Goal: Task Accomplishment & Management: Complete application form

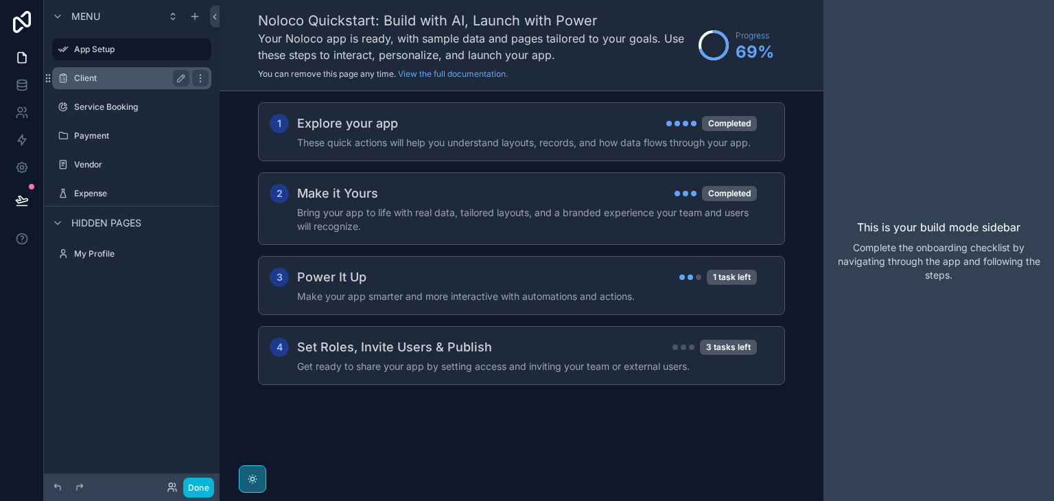
click at [126, 84] on div "Client" at bounding box center [131, 78] width 115 height 16
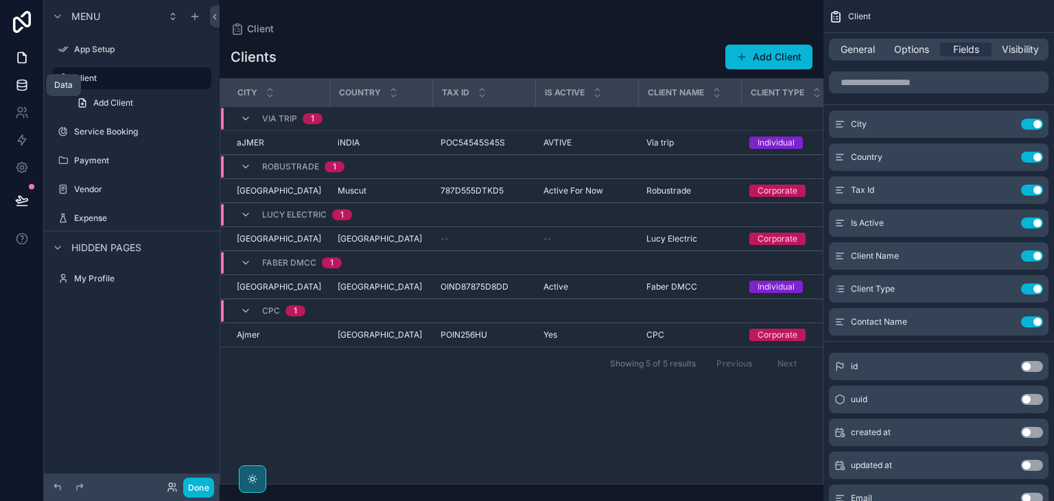
click at [17, 82] on icon at bounding box center [21, 84] width 9 height 5
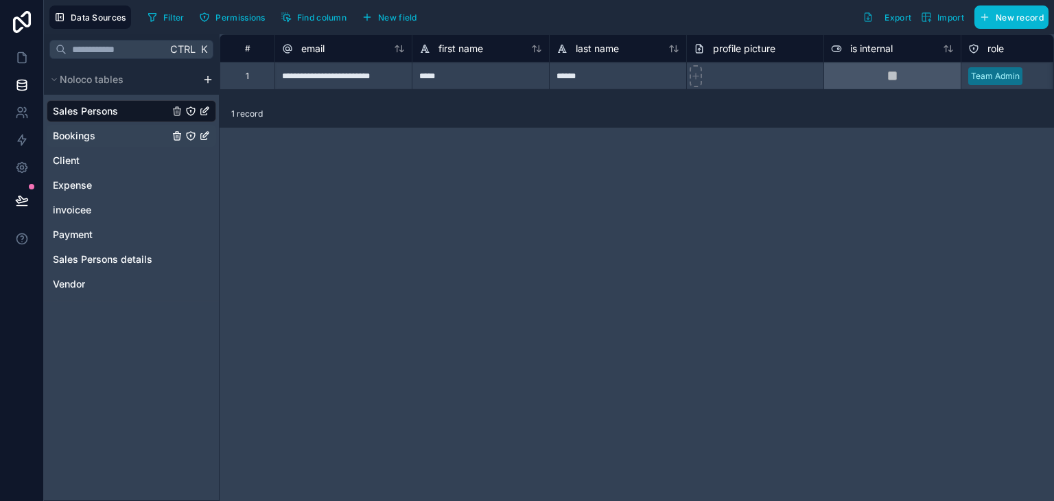
click at [127, 128] on div "Bookings" at bounding box center [131, 136] width 169 height 22
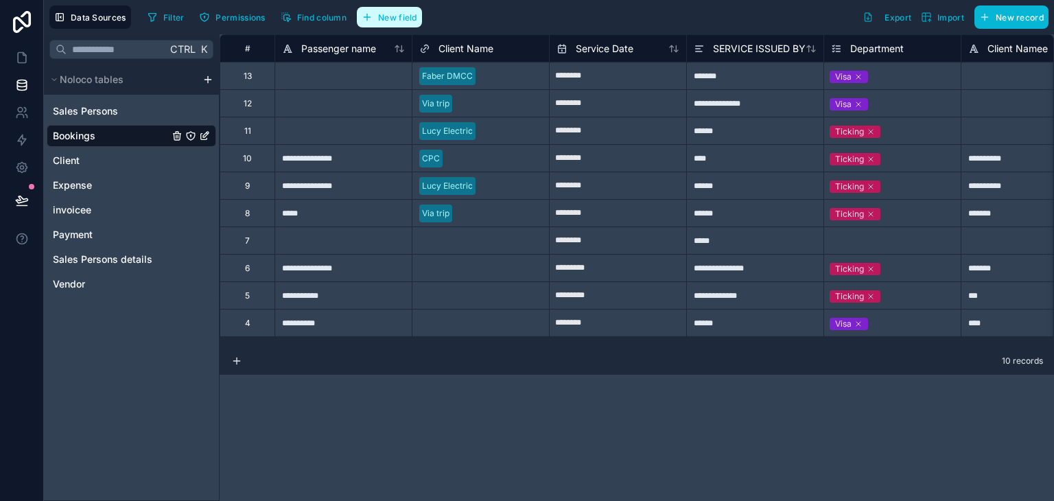
click at [396, 8] on button "New field" at bounding box center [389, 17] width 65 height 21
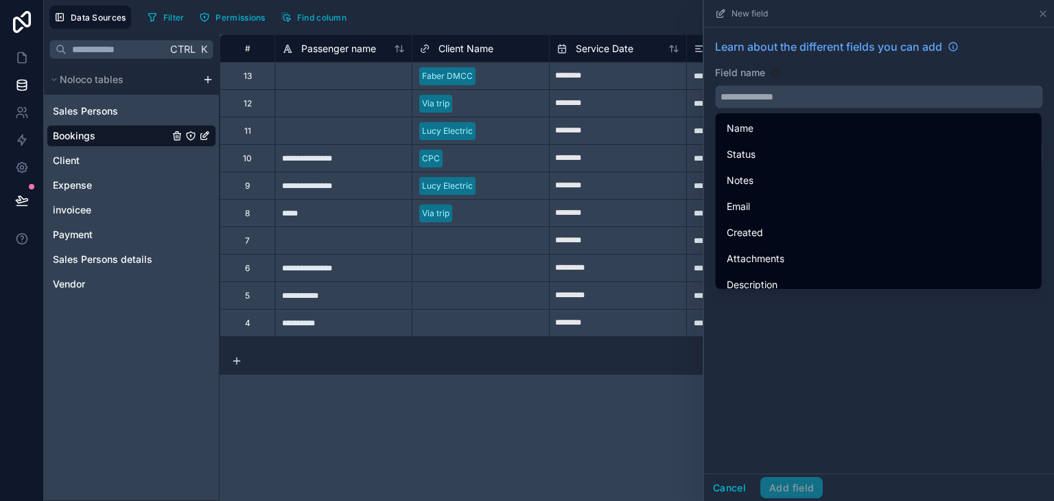
paste input "**********"
click at [784, 101] on input "**********" at bounding box center [879, 97] width 327 height 22
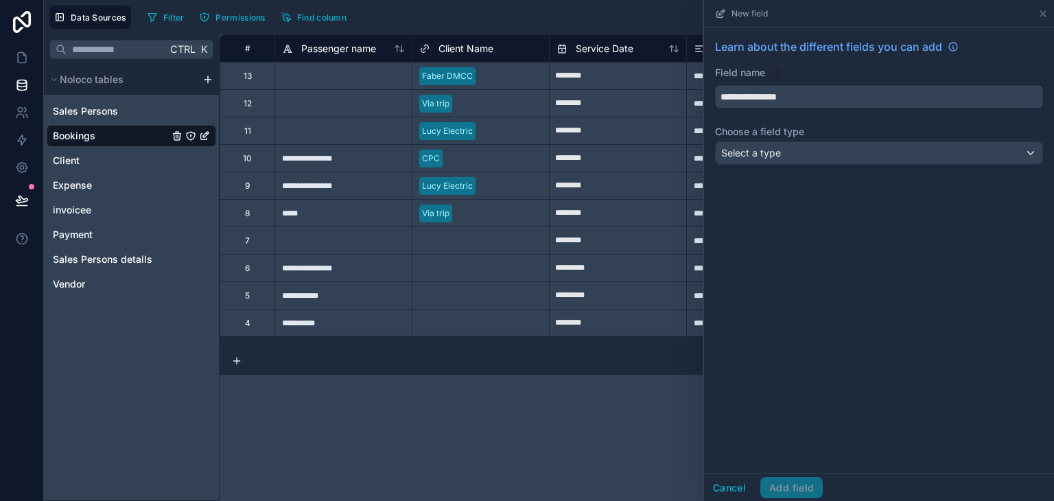
type input "**********"
click at [803, 148] on div "Select a type" at bounding box center [879, 153] width 327 height 22
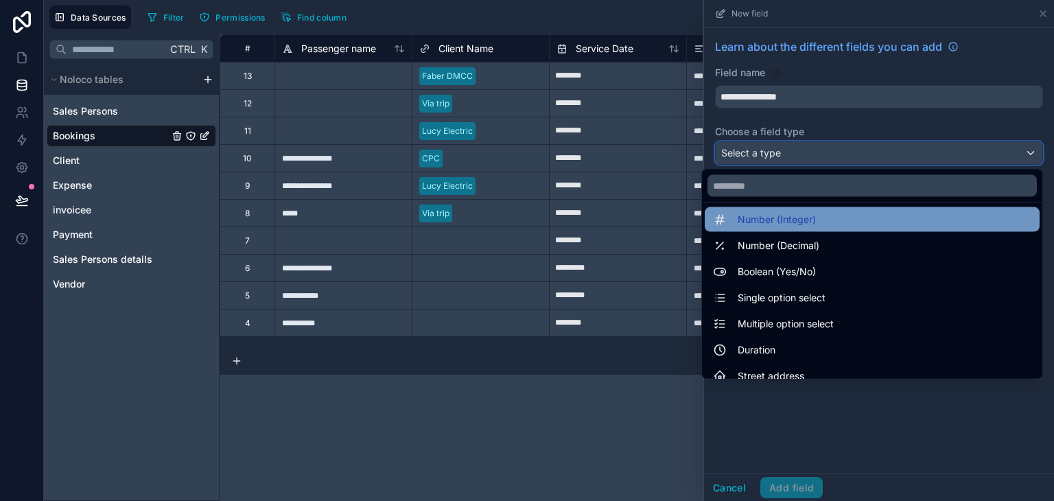
scroll to position [82, 0]
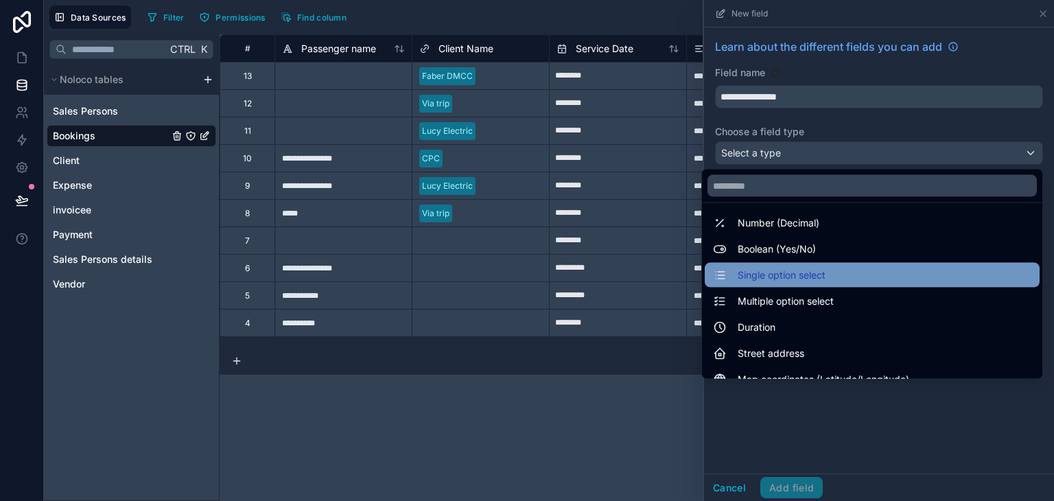
click at [809, 275] on span "Single option select" at bounding box center [782, 275] width 88 height 16
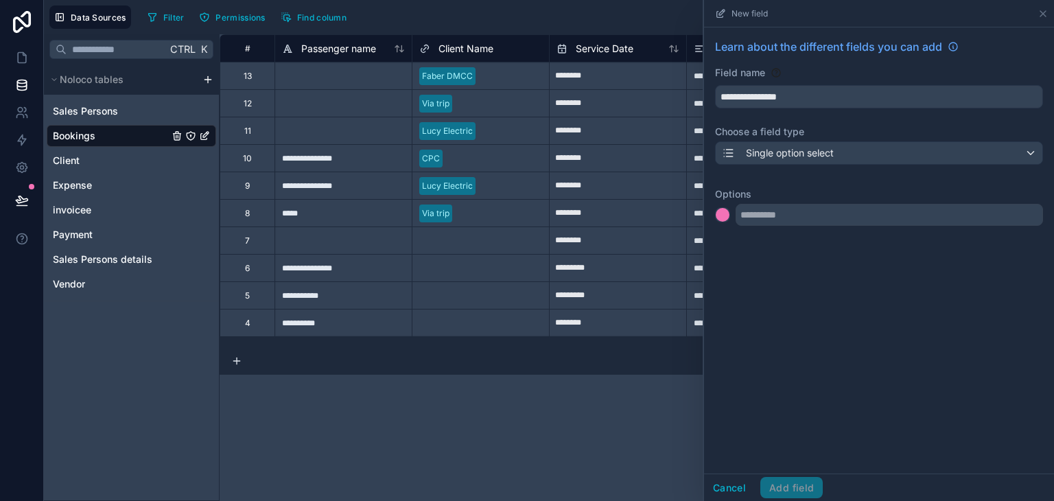
click at [799, 212] on input "text" at bounding box center [889, 215] width 307 height 22
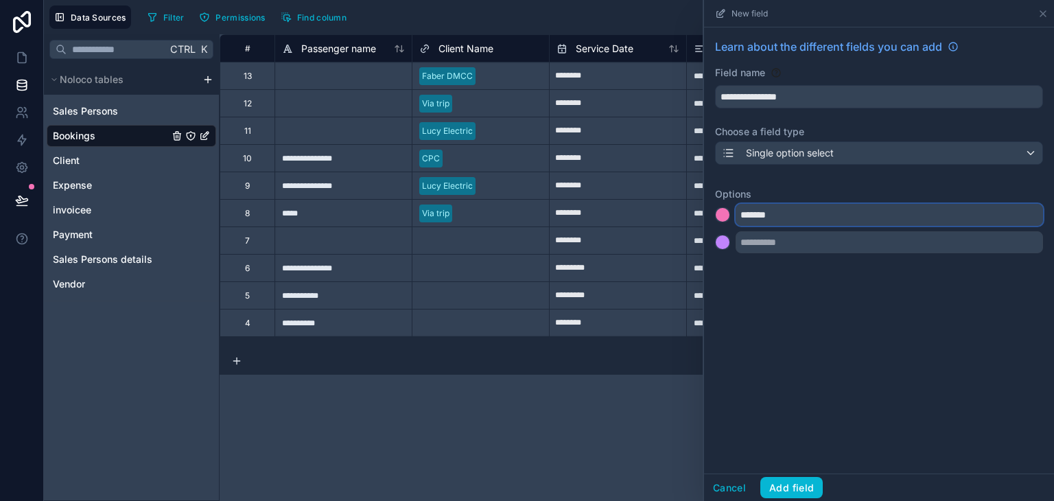
type input "*******"
click at [786, 238] on input "text" at bounding box center [889, 242] width 307 height 22
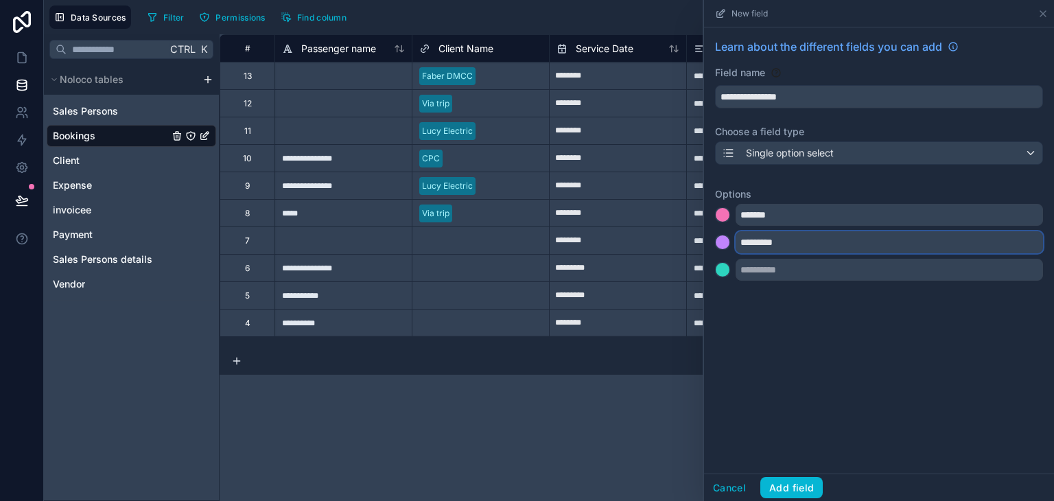
type input "*********"
click at [811, 206] on input "*******" at bounding box center [889, 215] width 307 height 22
click at [766, 485] on button "Add field" at bounding box center [791, 488] width 62 height 22
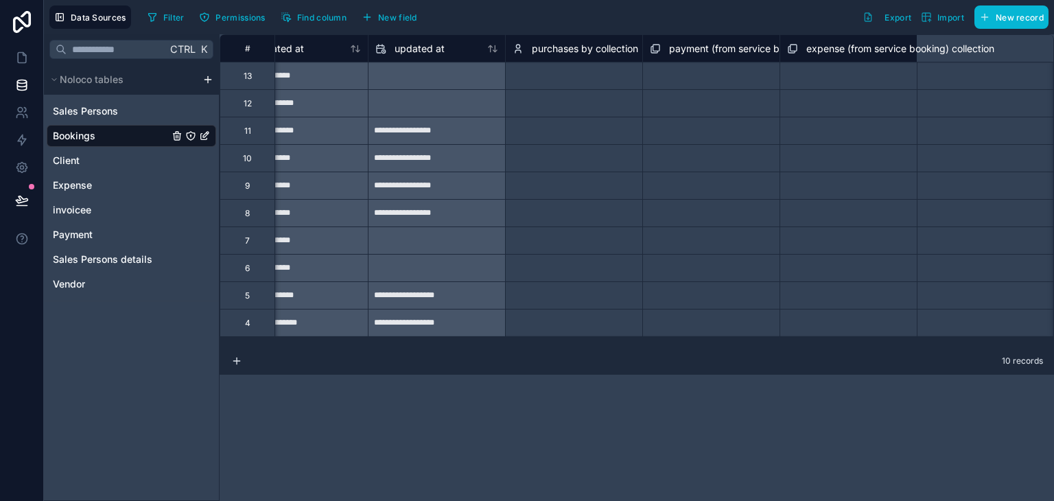
scroll to position [0, 1714]
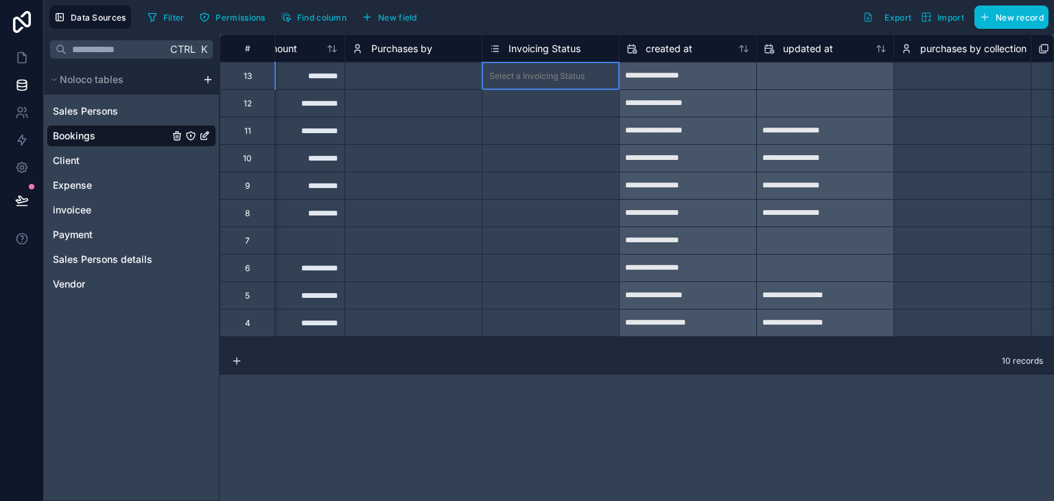
click at [569, 85] on div "Select a Invoicing Status" at bounding box center [550, 75] width 137 height 27
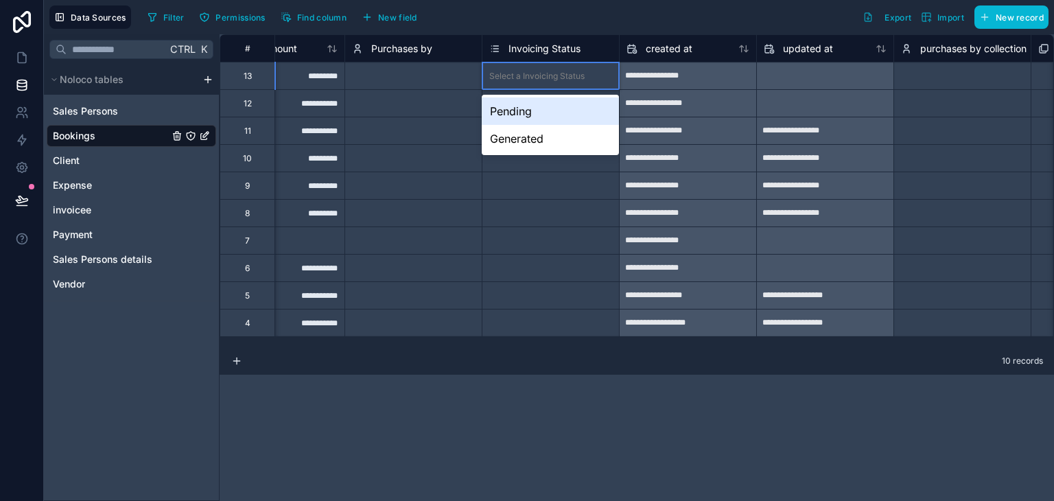
click at [569, 85] on div "Select a Invoicing Status" at bounding box center [550, 75] width 137 height 27
click at [545, 110] on div "Pending" at bounding box center [550, 110] width 137 height 27
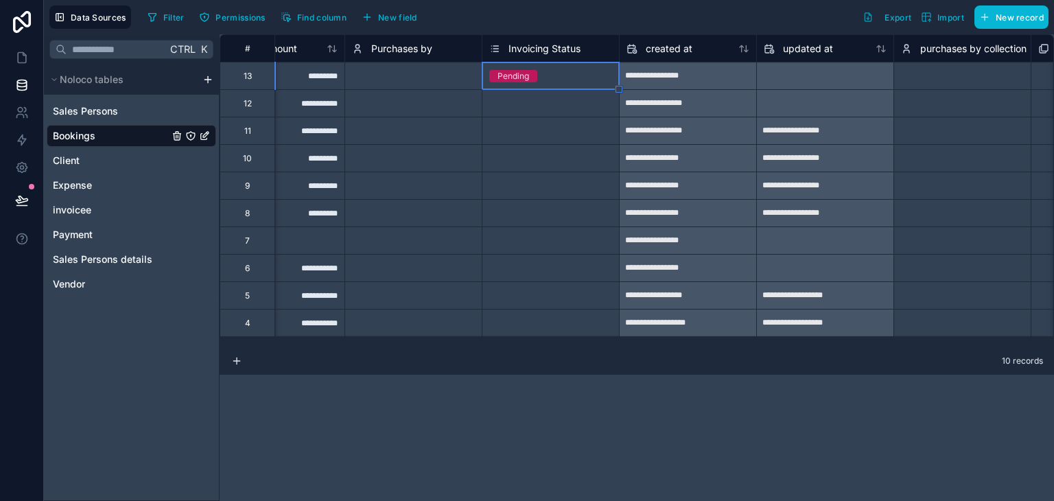
click at [551, 112] on div "Select a Invoicing Status" at bounding box center [550, 103] width 137 height 27
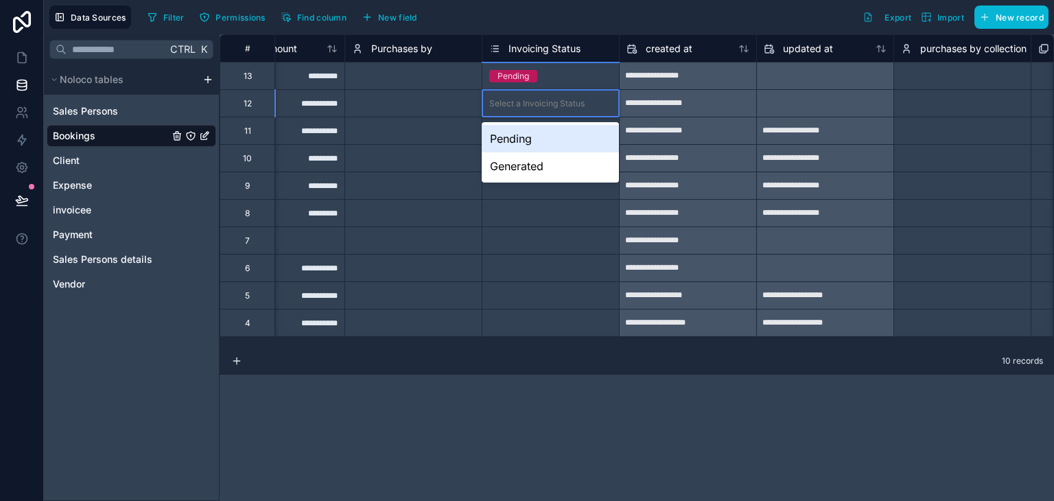
click at [551, 112] on div "Select a Invoicing Status" at bounding box center [550, 103] width 137 height 27
click at [556, 133] on div "Pending" at bounding box center [550, 138] width 137 height 27
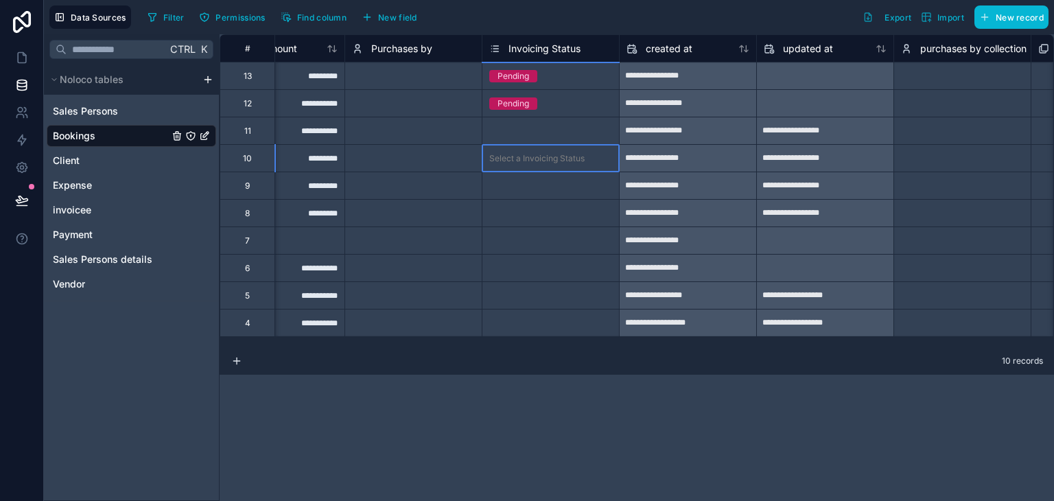
click at [563, 147] on div "Select a Invoicing Status" at bounding box center [550, 158] width 137 height 27
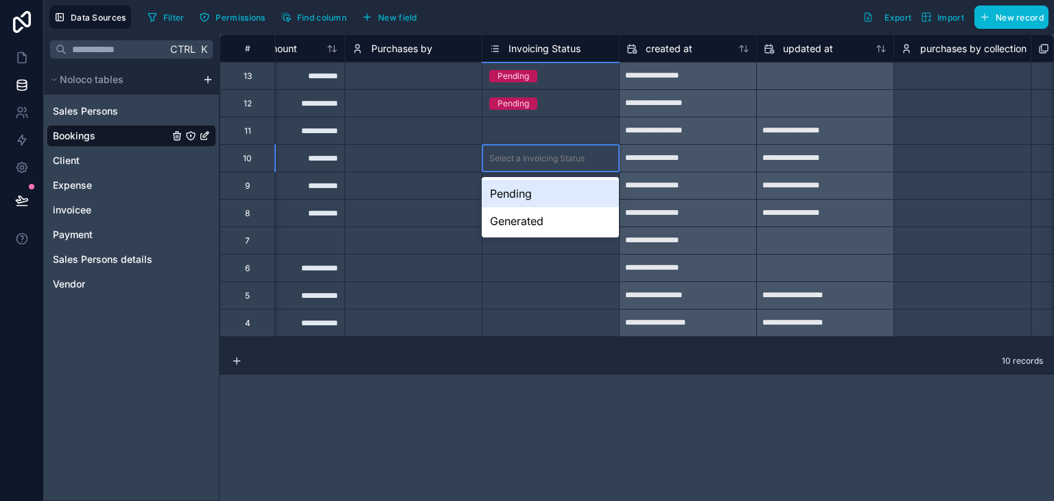
click at [563, 147] on div "Select a Invoicing Status" at bounding box center [550, 158] width 137 height 27
click at [552, 192] on div "Pending" at bounding box center [550, 193] width 137 height 27
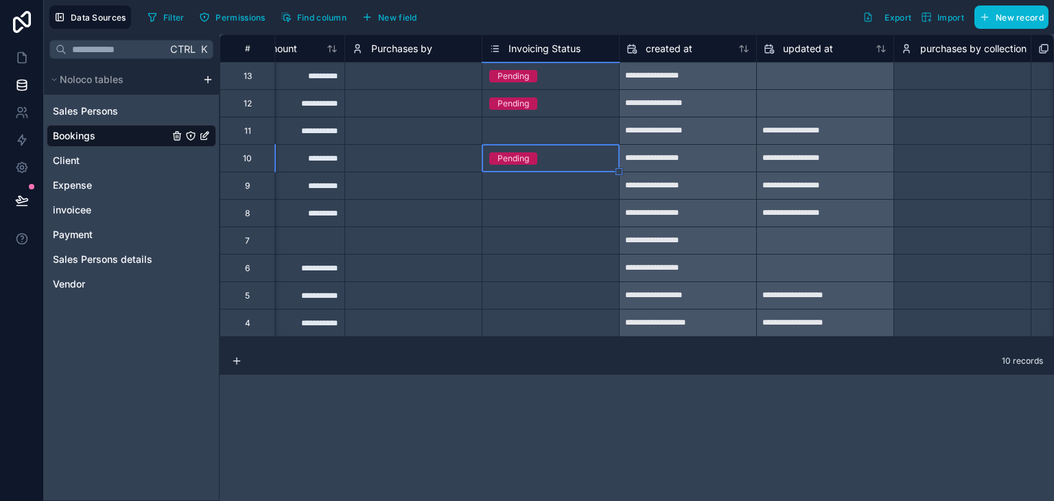
click at [546, 237] on div "Select a Invoicing Status" at bounding box center [536, 240] width 95 height 11
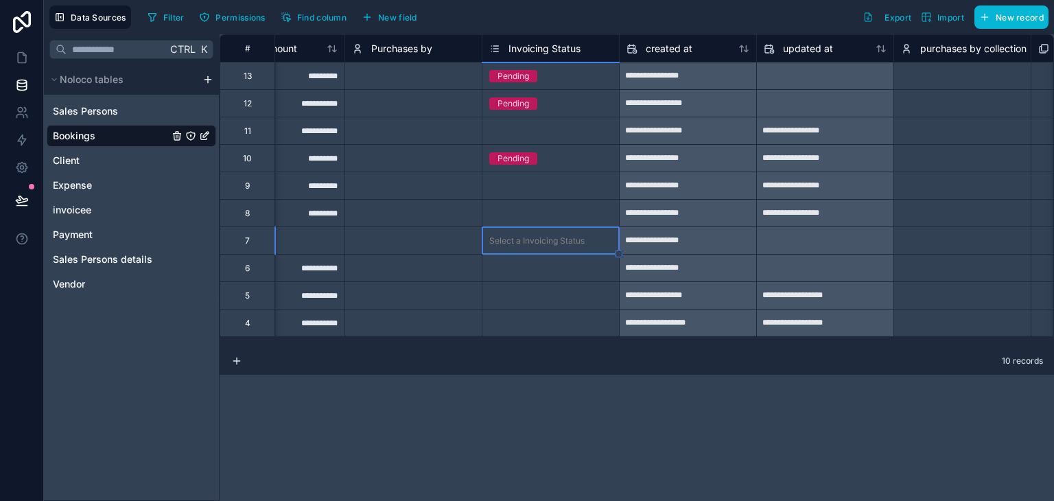
click at [546, 237] on div "Select a Invoicing Status" at bounding box center [536, 240] width 95 height 11
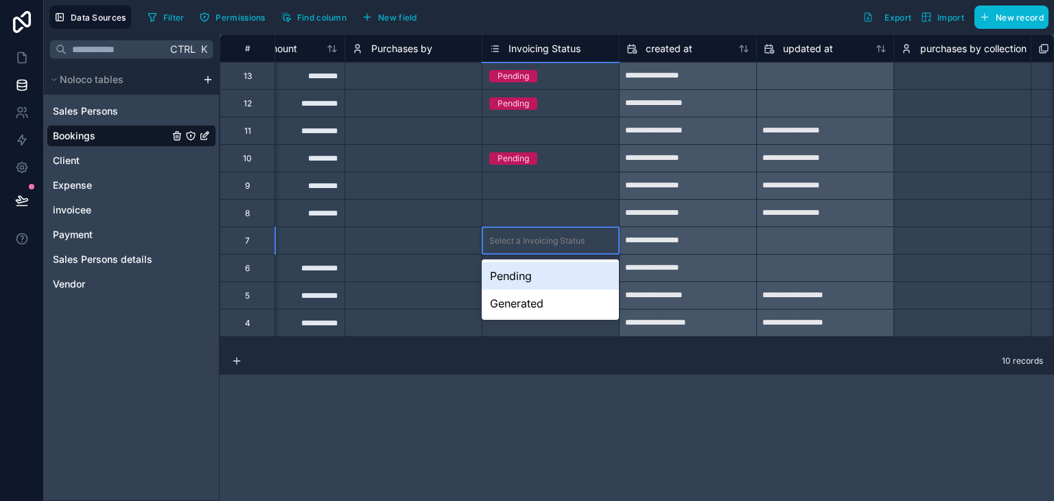
click at [543, 278] on div "Pending" at bounding box center [550, 275] width 137 height 27
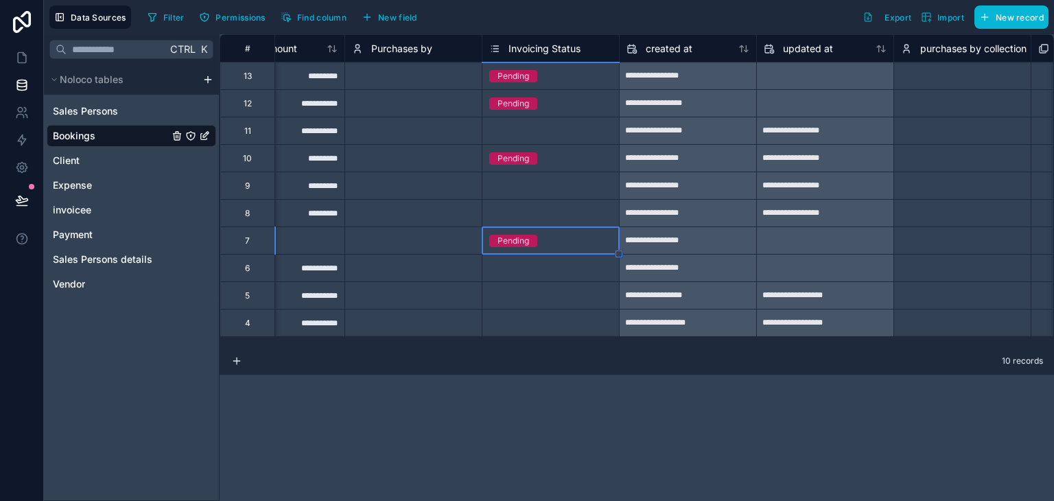
click at [542, 300] on div "Select a Invoicing Status" at bounding box center [536, 295] width 95 height 11
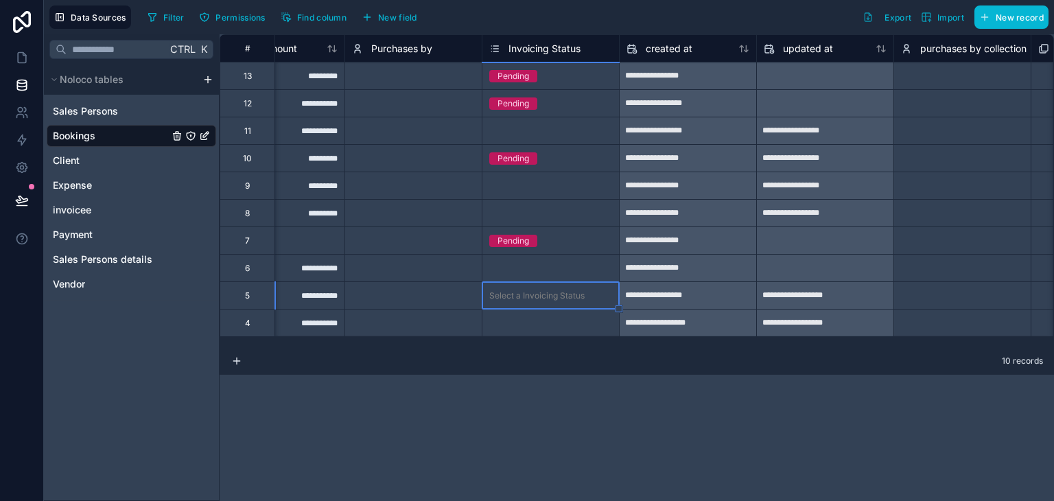
click at [542, 300] on div "Select a Invoicing Status" at bounding box center [536, 295] width 95 height 11
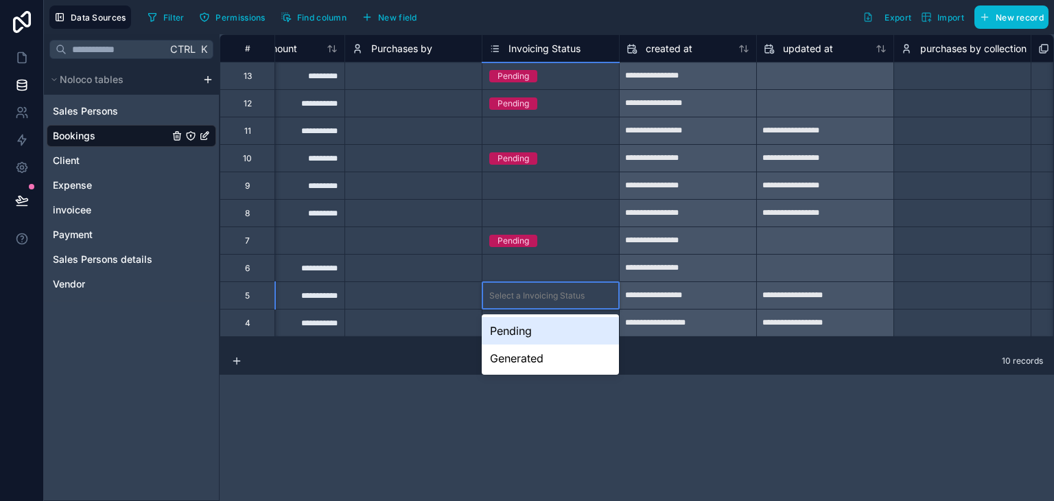
click at [540, 338] on div "Pending" at bounding box center [550, 330] width 137 height 27
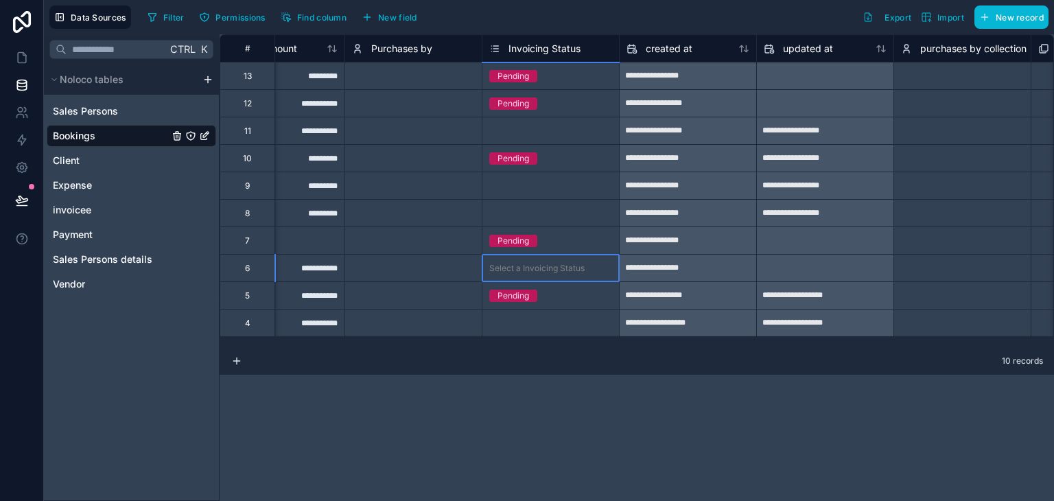
click at [536, 275] on div "Select a Invoicing Status" at bounding box center [550, 268] width 137 height 27
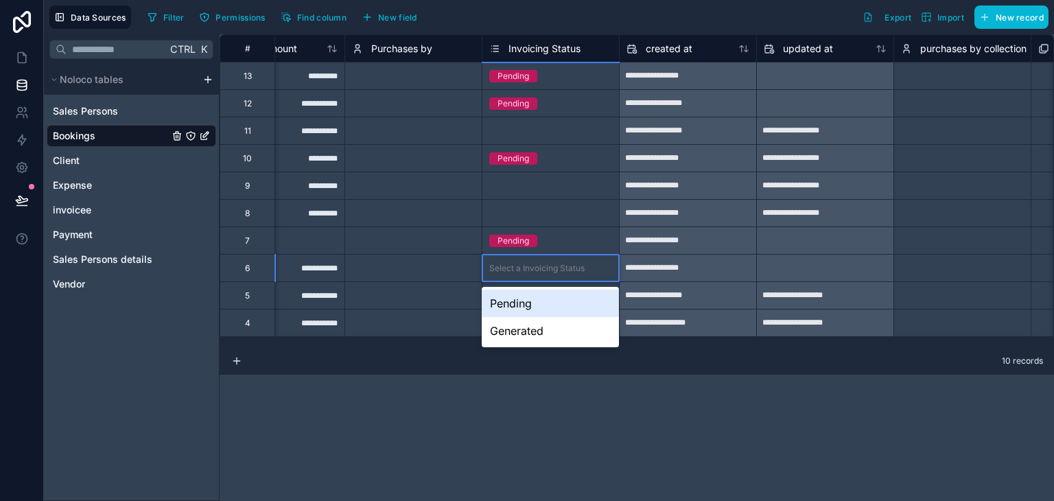
click at [536, 275] on div "Select a Invoicing Status" at bounding box center [550, 268] width 137 height 27
click at [543, 292] on div "Pending" at bounding box center [550, 303] width 137 height 27
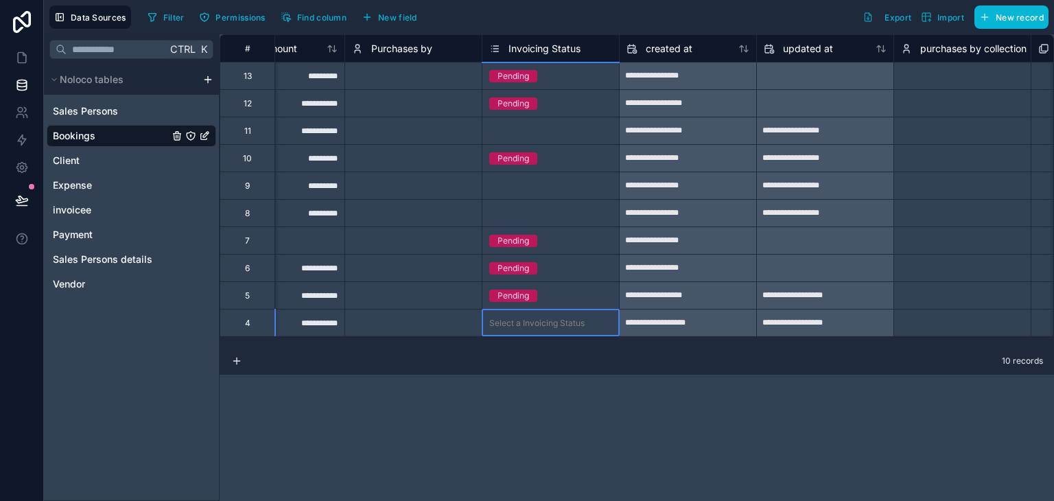
click at [543, 322] on div "Select a Invoicing Status" at bounding box center [536, 323] width 95 height 11
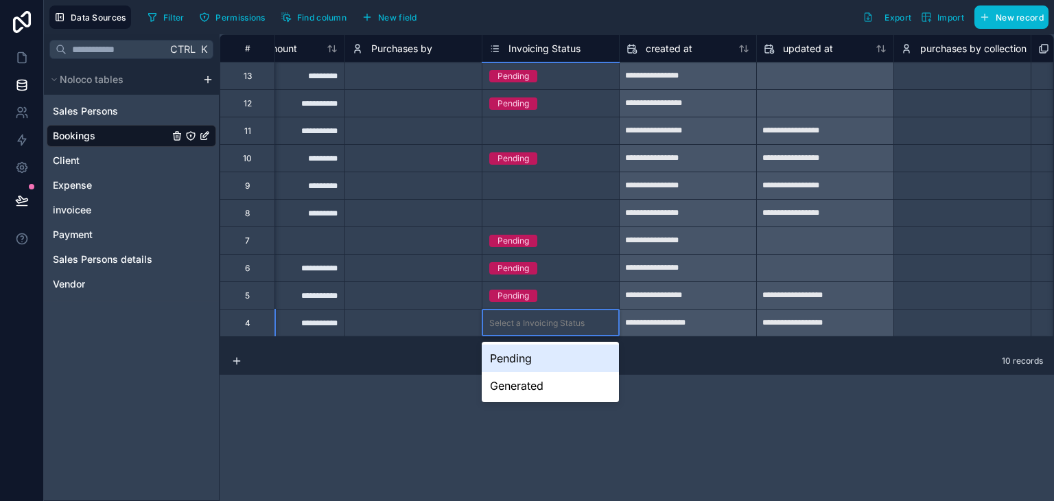
click at [538, 355] on div "Pending" at bounding box center [550, 357] width 137 height 27
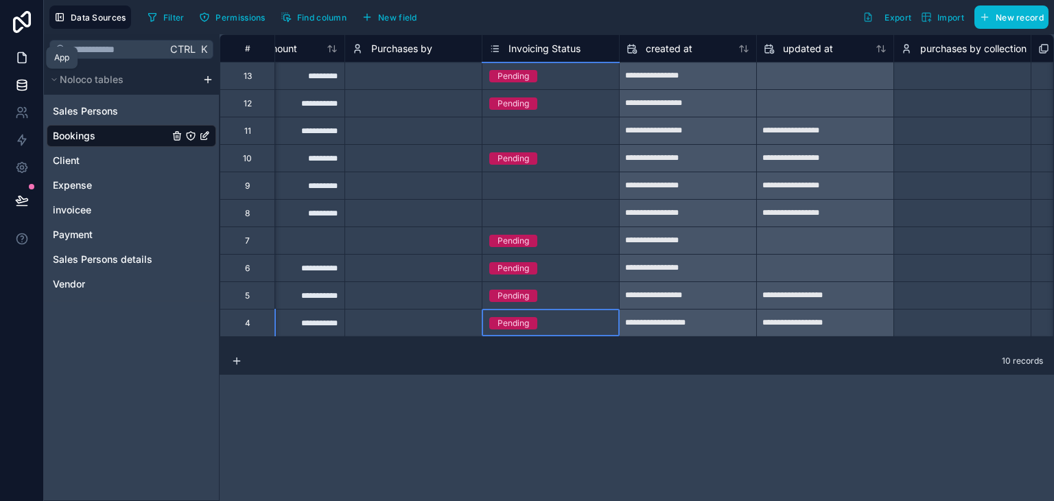
click at [29, 61] on link at bounding box center [21, 57] width 43 height 27
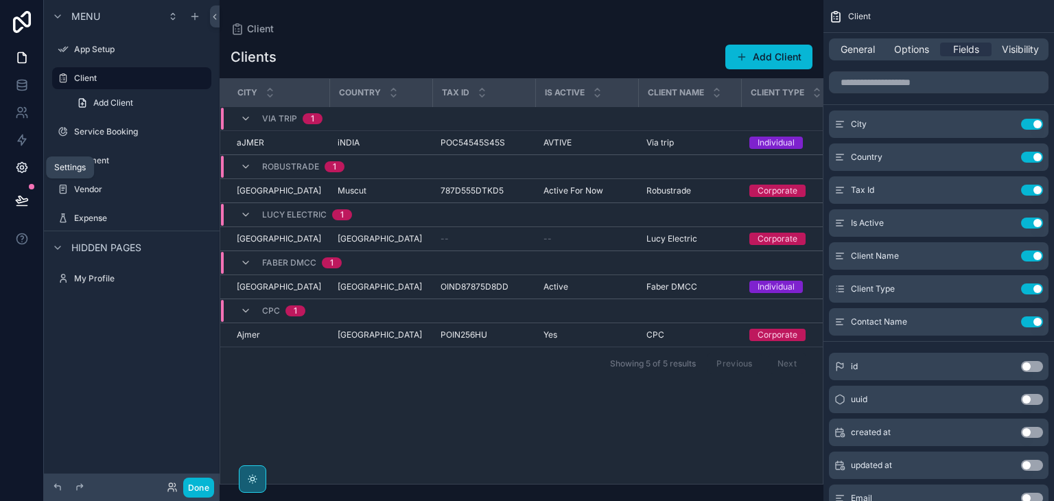
click at [21, 172] on icon at bounding box center [21, 168] width 10 height 10
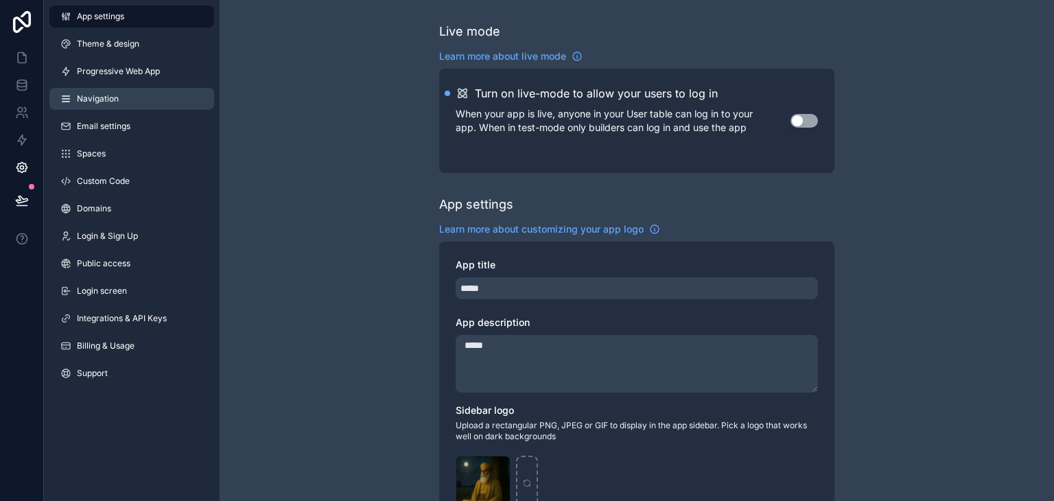
click at [117, 99] on span "Navigation" at bounding box center [98, 98] width 42 height 11
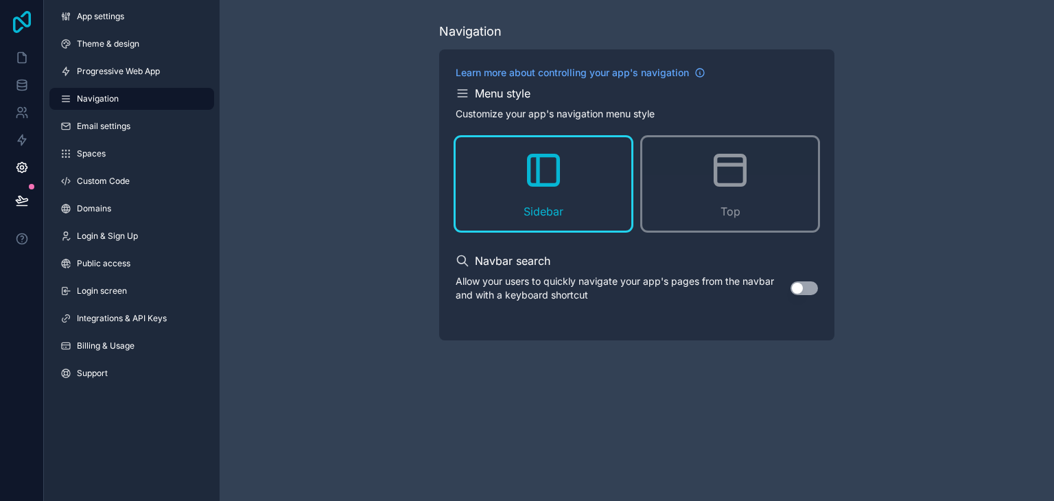
click at [22, 19] on icon at bounding box center [21, 22] width 27 height 22
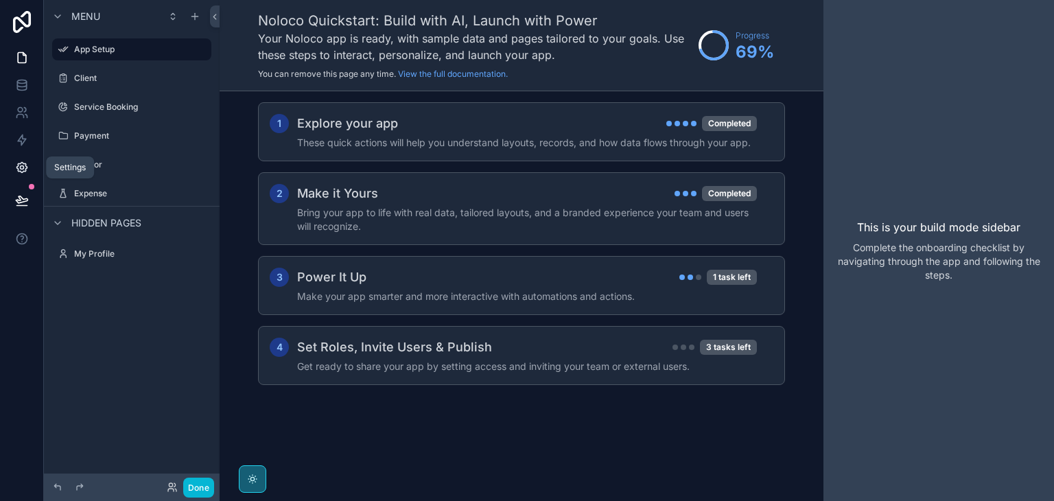
click at [22, 169] on icon at bounding box center [22, 168] width 14 height 14
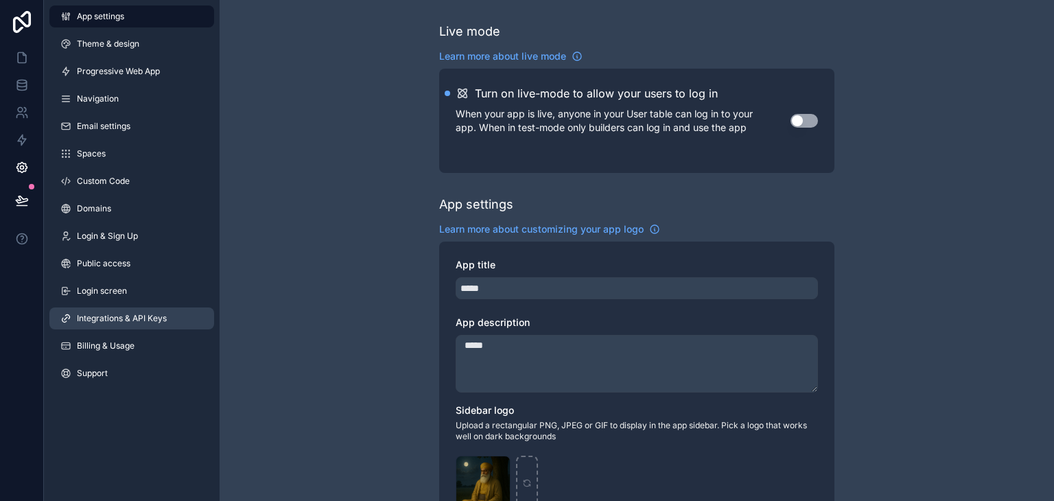
click at [129, 324] on link "Integrations & API Keys" at bounding box center [131, 318] width 165 height 22
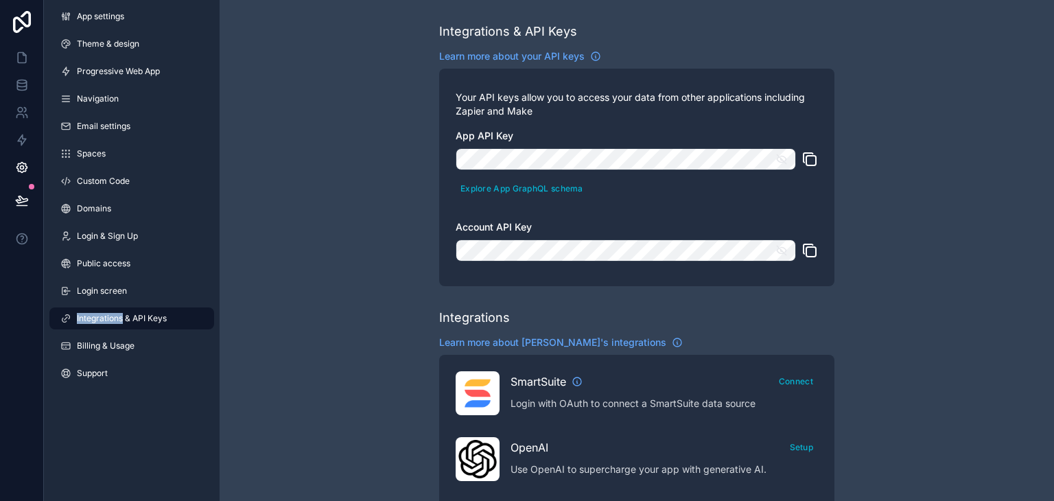
click at [810, 160] on icon "scrollable content" at bounding box center [809, 159] width 16 height 16
click at [816, 256] on icon "scrollable content" at bounding box center [809, 250] width 16 height 16
click at [29, 67] on link at bounding box center [21, 57] width 43 height 27
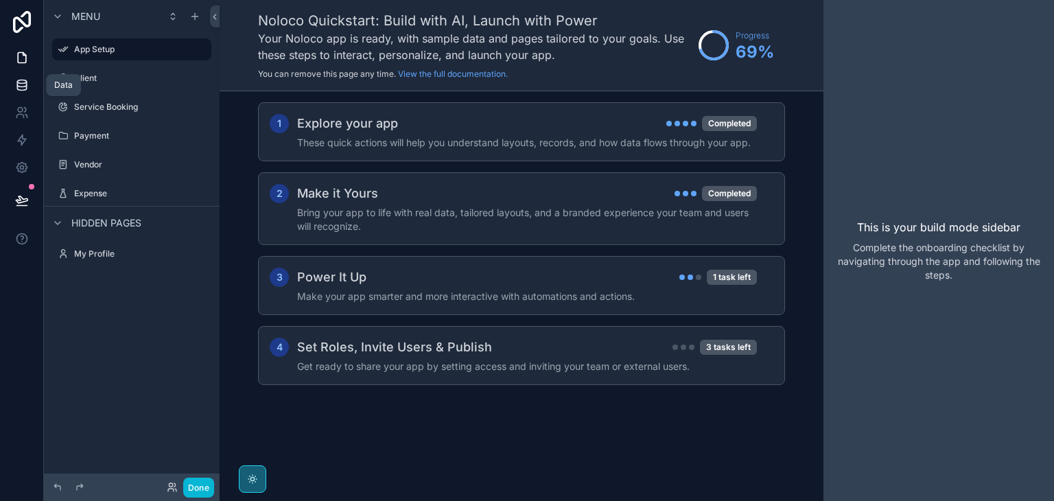
click at [25, 94] on link at bounding box center [21, 84] width 43 height 27
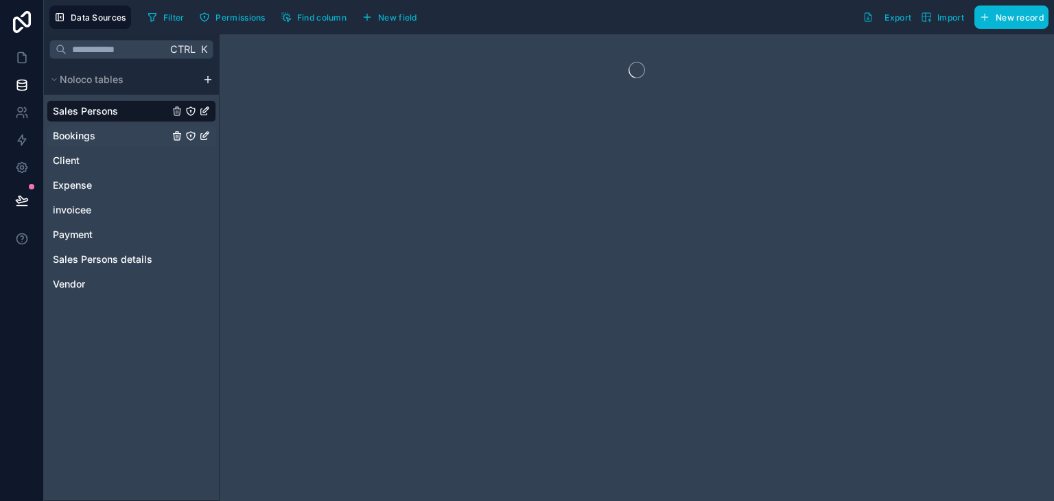
click at [137, 139] on div "Bookings" at bounding box center [131, 136] width 169 height 22
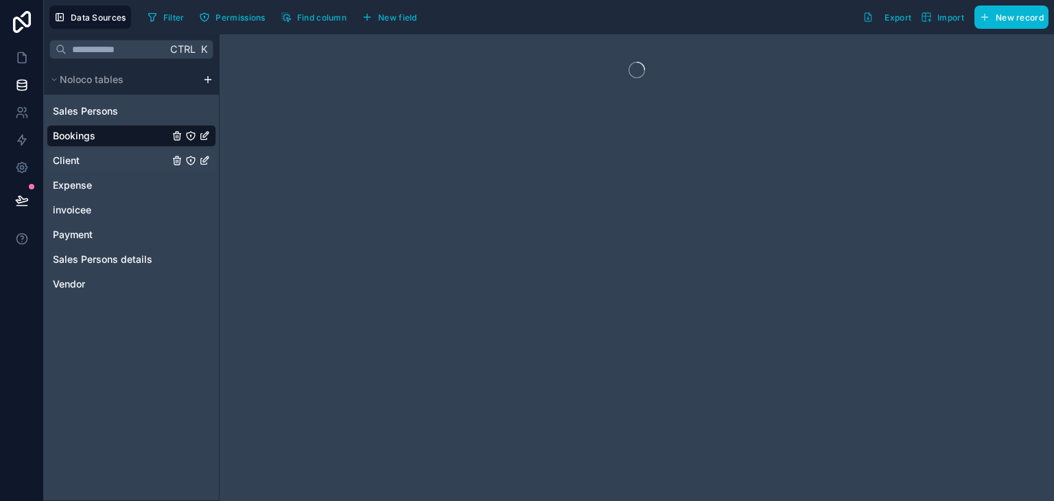
click at [126, 166] on div "Client" at bounding box center [131, 161] width 169 height 22
click at [136, 137] on div "Bookings" at bounding box center [131, 136] width 169 height 22
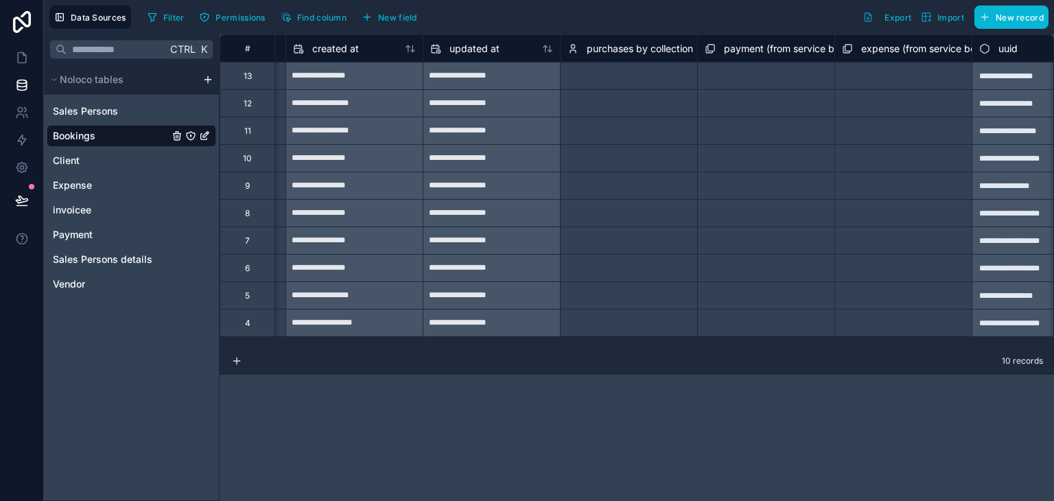
scroll to position [0, 2102]
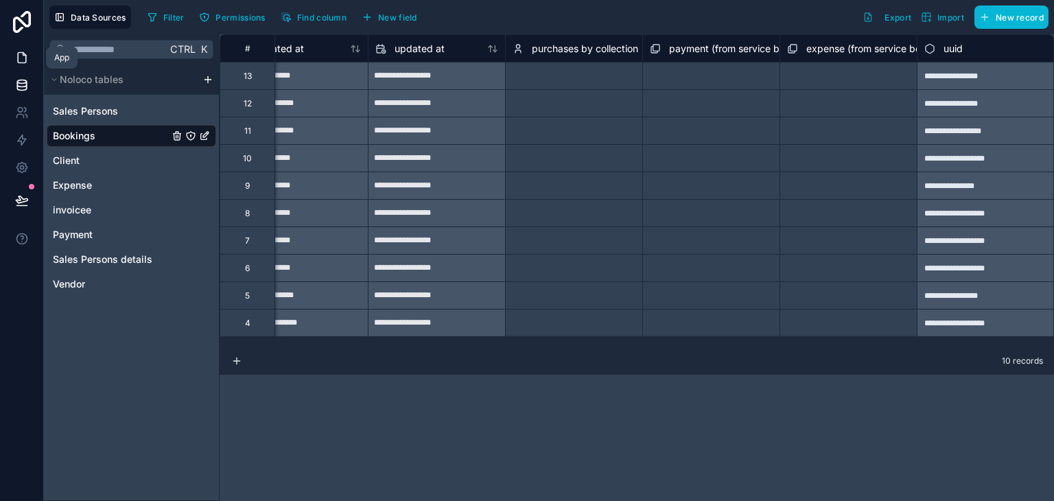
click at [22, 67] on link at bounding box center [21, 57] width 43 height 27
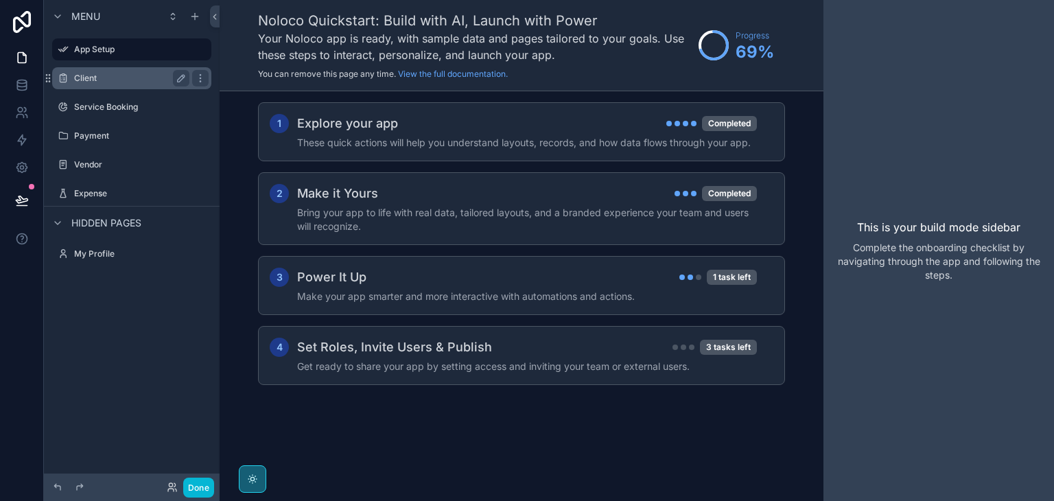
click at [119, 74] on label "Client" at bounding box center [129, 78] width 110 height 11
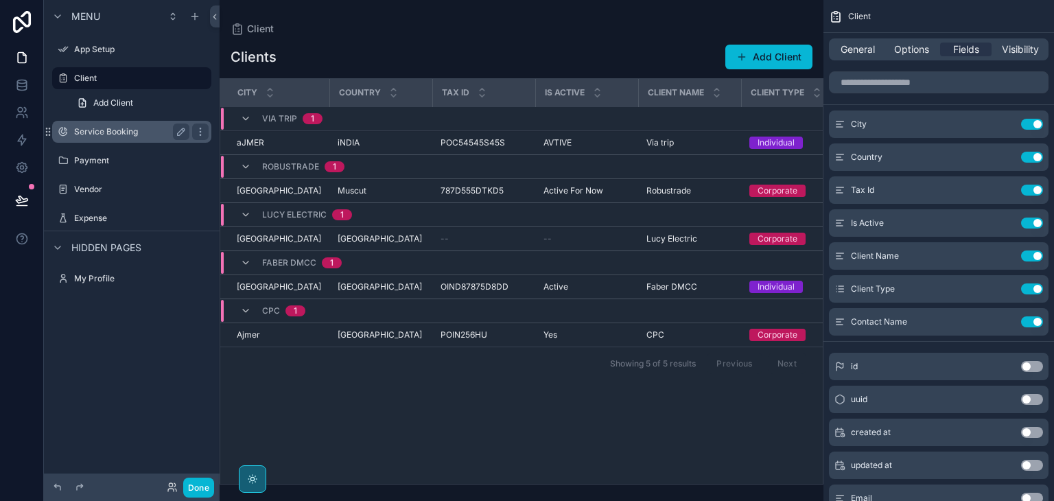
click at [151, 135] on label "Service Booking" at bounding box center [129, 131] width 110 height 11
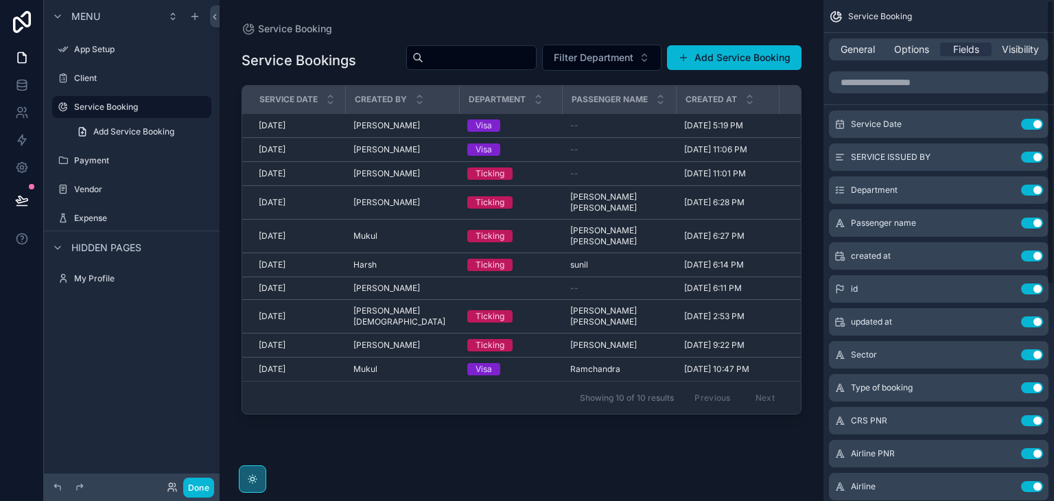
scroll to position [379, 0]
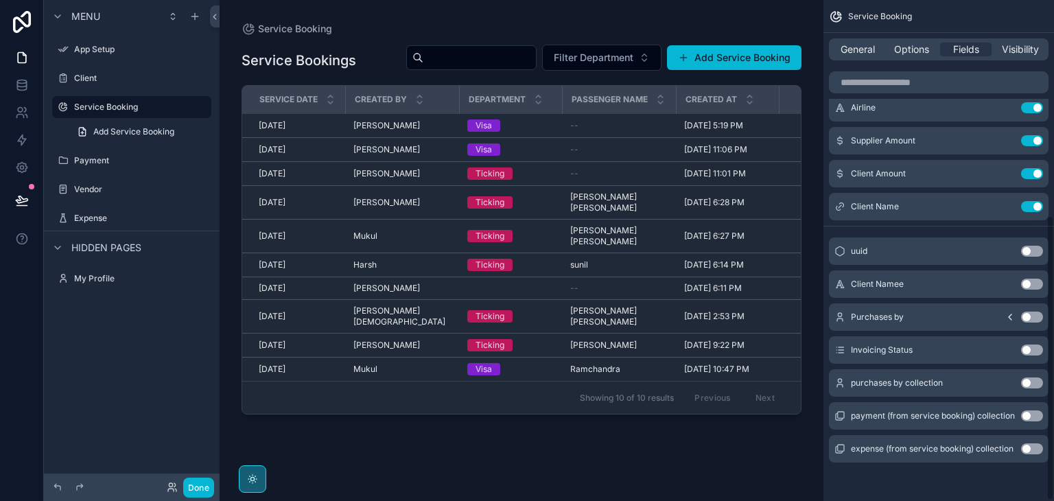
click at [1036, 344] on button "Use setting" at bounding box center [1032, 349] width 22 height 11
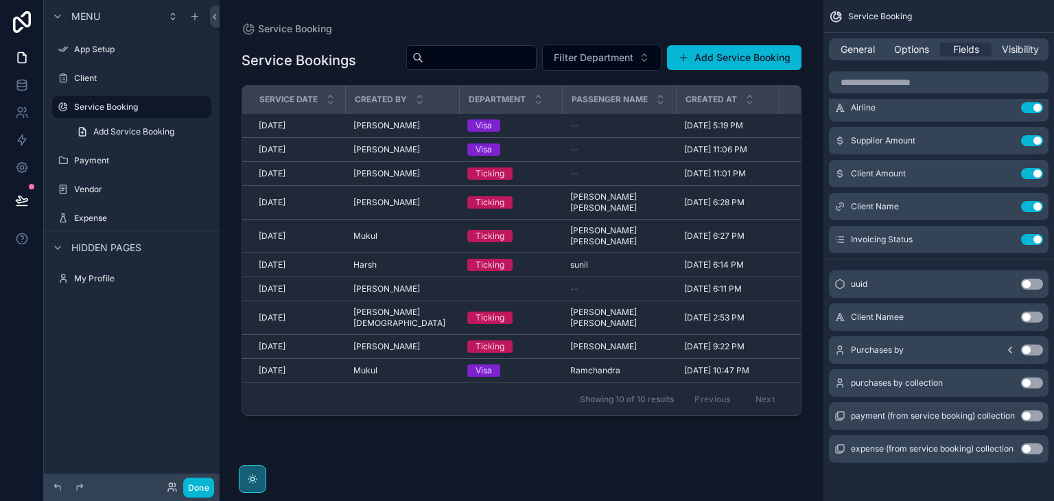
click at [714, 60] on div "scrollable content" at bounding box center [522, 242] width 604 height 484
click at [722, 60] on button "Add Service Booking" at bounding box center [734, 57] width 134 height 25
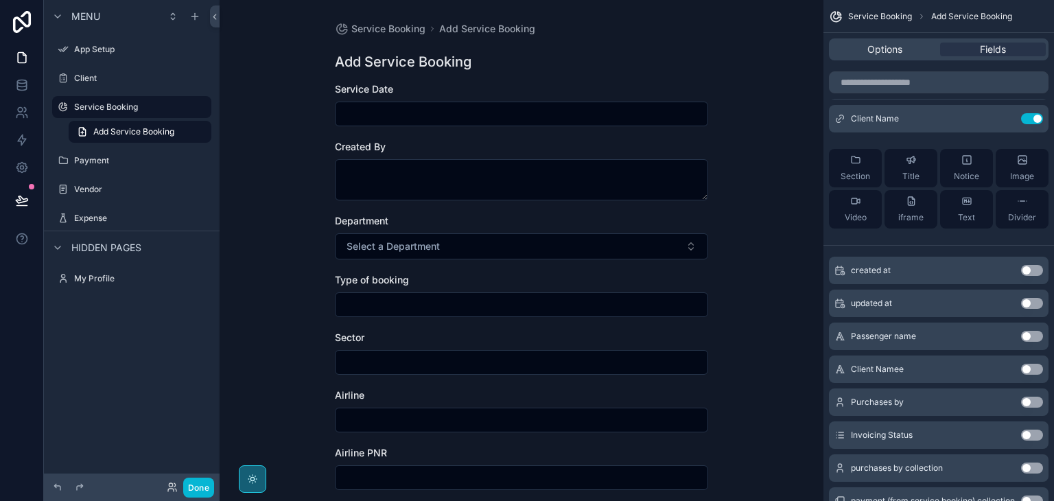
click at [491, 123] on input "scrollable content" at bounding box center [522, 113] width 372 height 19
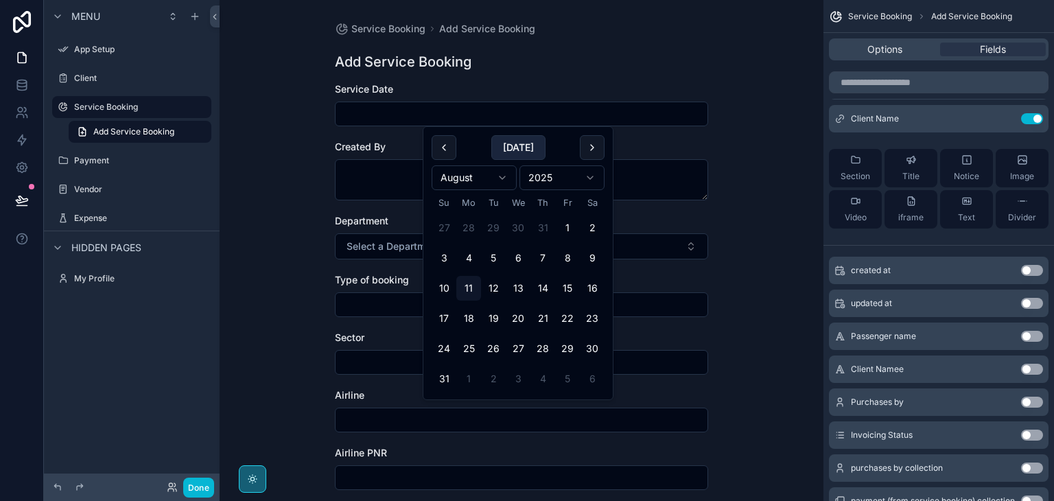
drag, startPoint x: 545, startPoint y: 154, endPoint x: 521, endPoint y: 141, distance: 28.3
click at [521, 141] on div "[DATE]" at bounding box center [518, 147] width 173 height 25
click at [521, 141] on button "[DATE]" at bounding box center [518, 147] width 54 height 25
type input "*********"
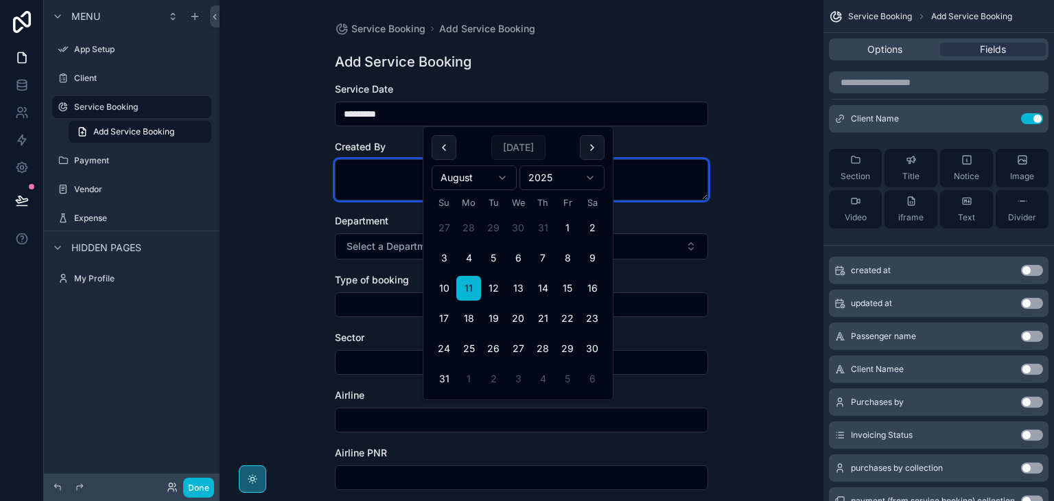
click at [399, 178] on textarea "scrollable content" at bounding box center [521, 179] width 373 height 41
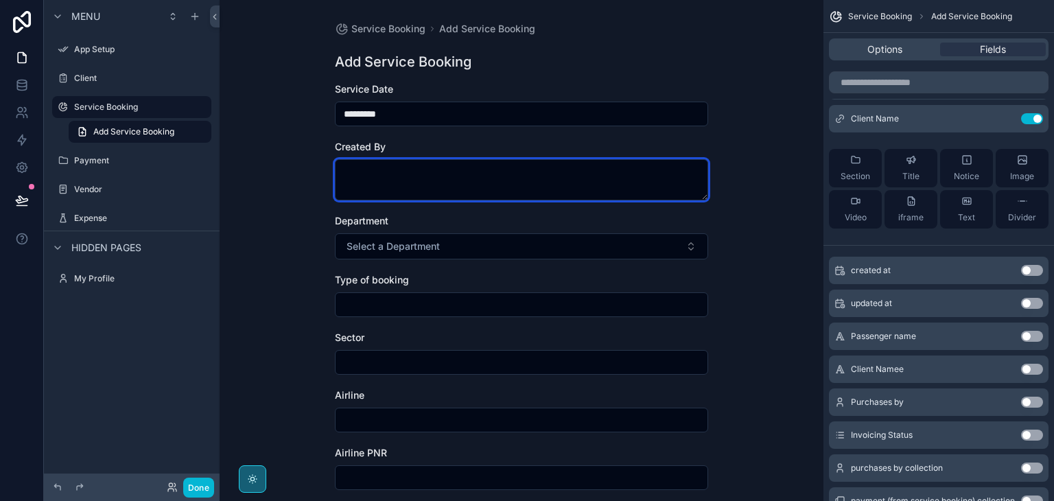
type textarea "*"
type textarea "******"
type textarea "*****"
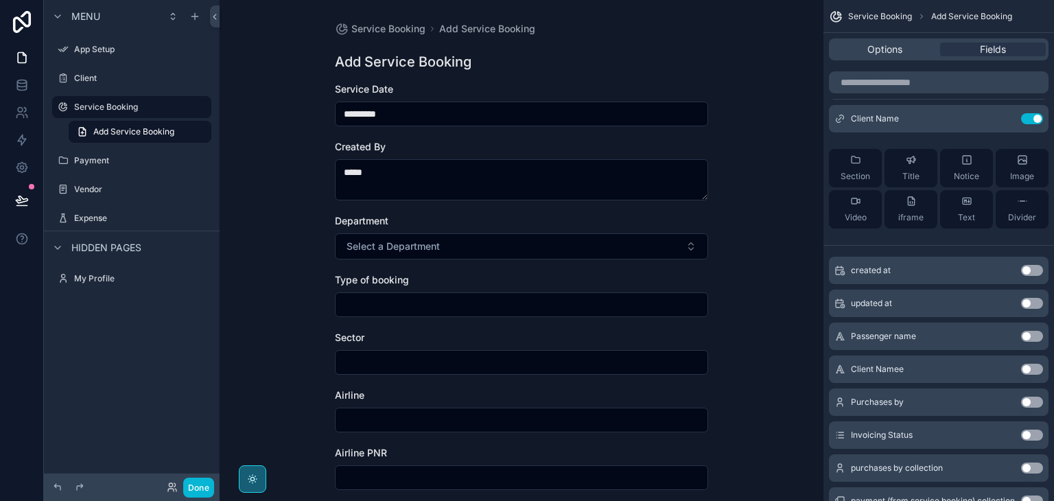
click at [335, 233] on button "Select a Department" at bounding box center [521, 246] width 373 height 26
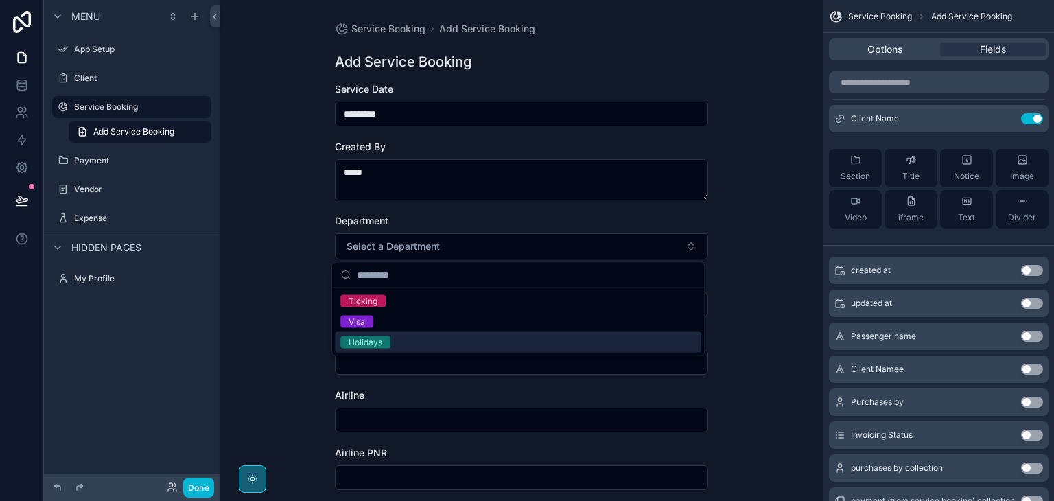
type input "*"
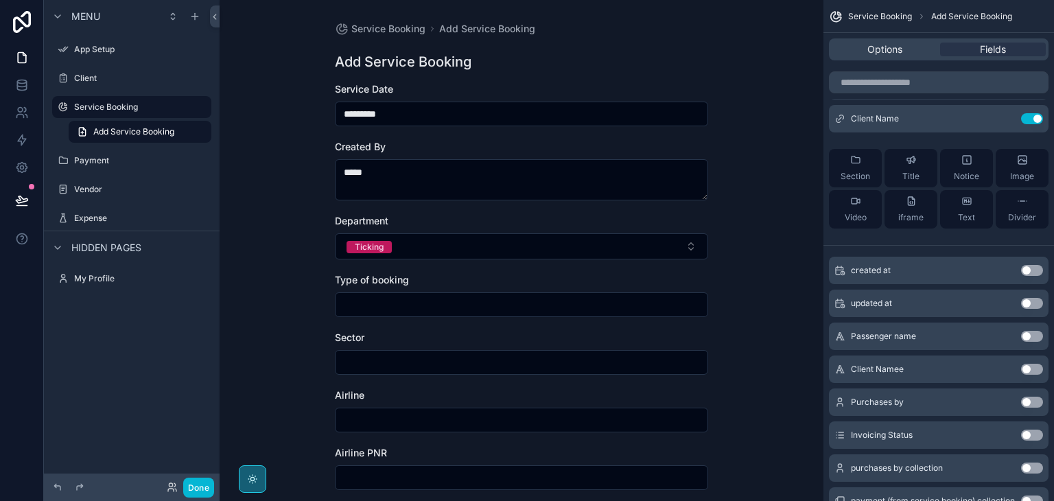
click at [263, 272] on div "Service Booking Add Service Booking Add Service Booking Service Date ********* …" at bounding box center [522, 250] width 604 height 501
click at [395, 304] on input "scrollable content" at bounding box center [522, 304] width 372 height 19
type input "******"
click at [432, 359] on input "scrollable content" at bounding box center [522, 362] width 372 height 19
type input "*******"
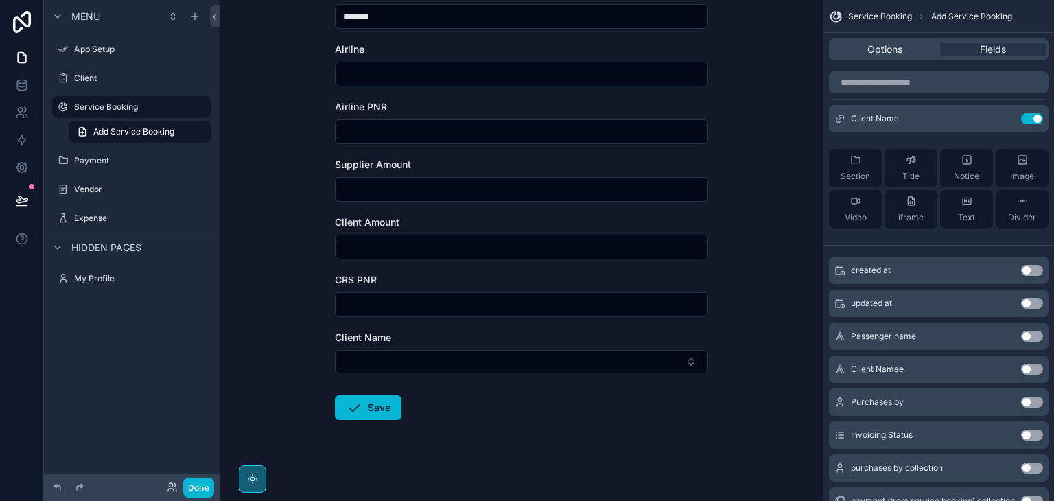
scroll to position [353, 0]
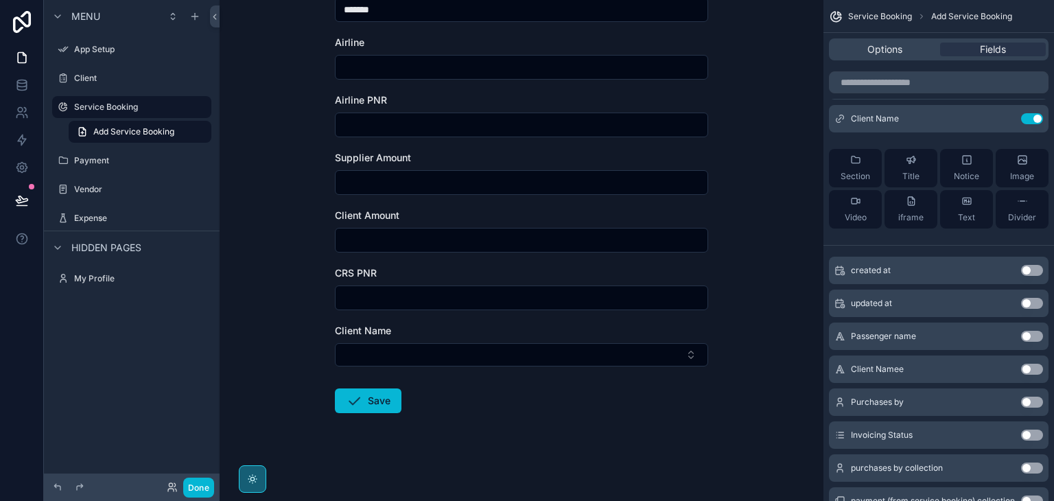
click at [476, 54] on div "Airline" at bounding box center [521, 58] width 373 height 44
click at [473, 69] on input "scrollable content" at bounding box center [522, 67] width 372 height 19
type input "**********"
click at [464, 127] on input "scrollable content" at bounding box center [522, 124] width 372 height 19
click at [450, 183] on input "scrollable content" at bounding box center [522, 182] width 372 height 19
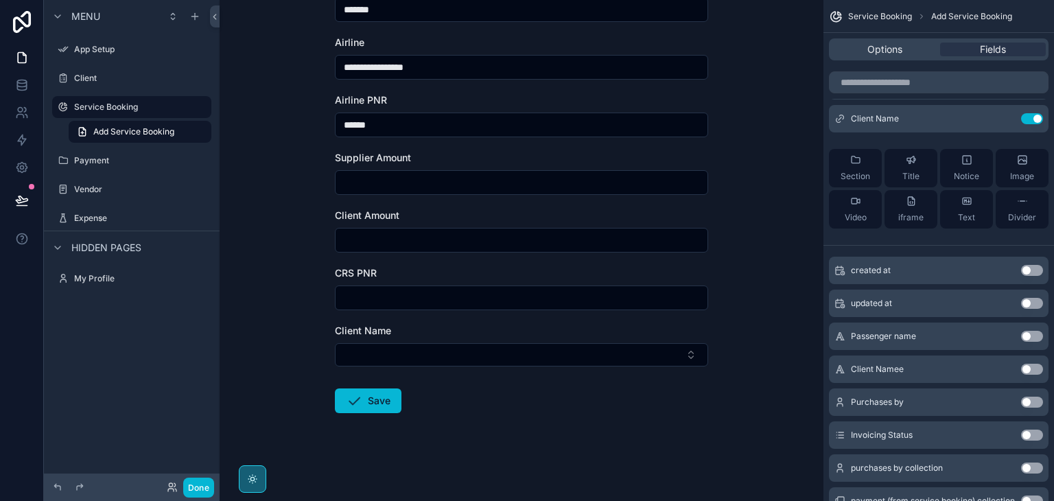
click at [447, 132] on input "******" at bounding box center [522, 124] width 372 height 19
type input "******"
click at [400, 187] on input "scrollable content" at bounding box center [522, 182] width 372 height 19
type input "********"
click at [417, 261] on form "**********" at bounding box center [521, 115] width 373 height 771
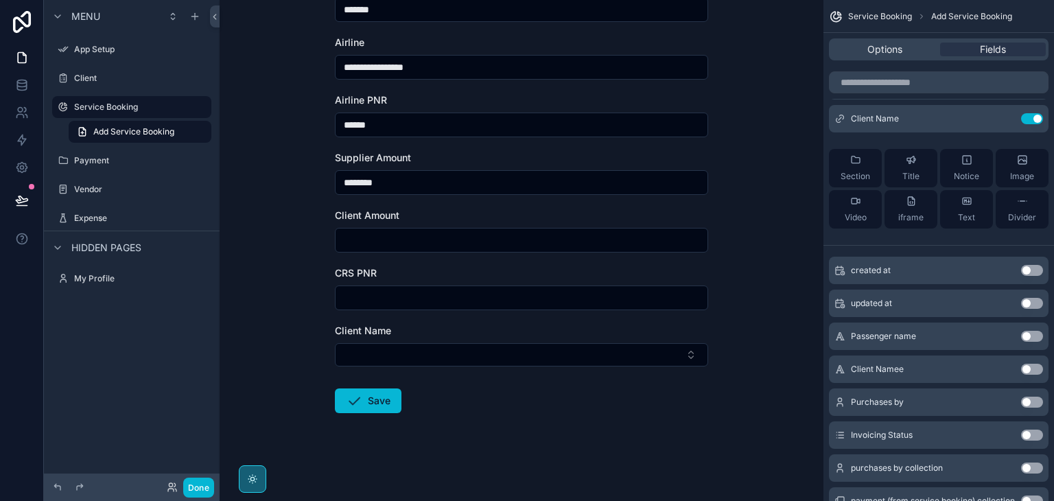
click at [436, 243] on input "scrollable content" at bounding box center [522, 240] width 372 height 19
type input "********"
click at [389, 301] on input "scrollable content" at bounding box center [522, 297] width 372 height 19
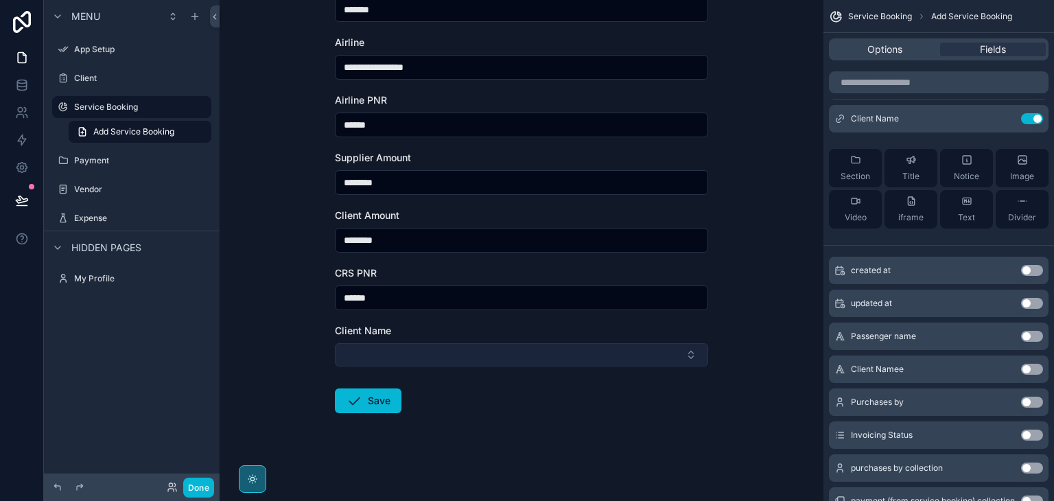
type input "******"
click at [436, 355] on button "Select Button" at bounding box center [521, 354] width 373 height 23
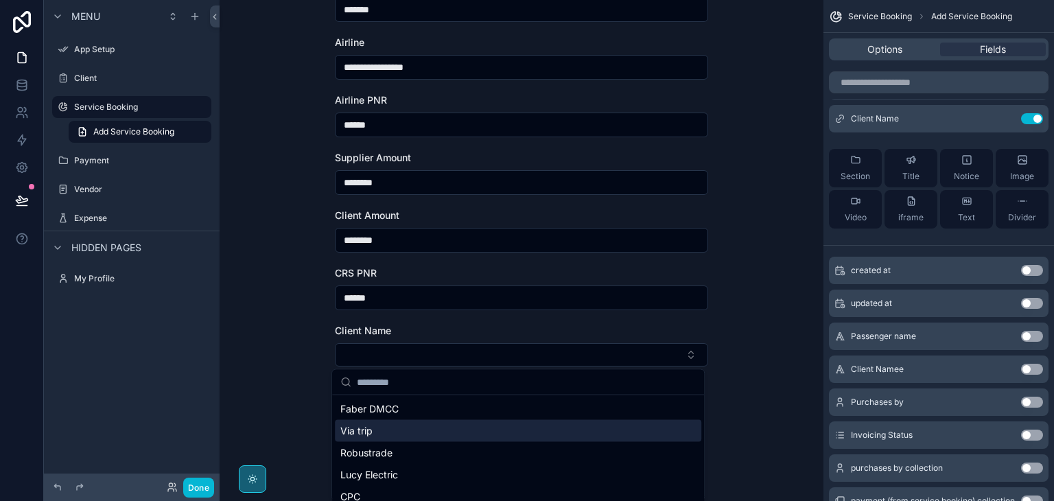
click at [423, 434] on div "Via trip" at bounding box center [518, 431] width 366 height 22
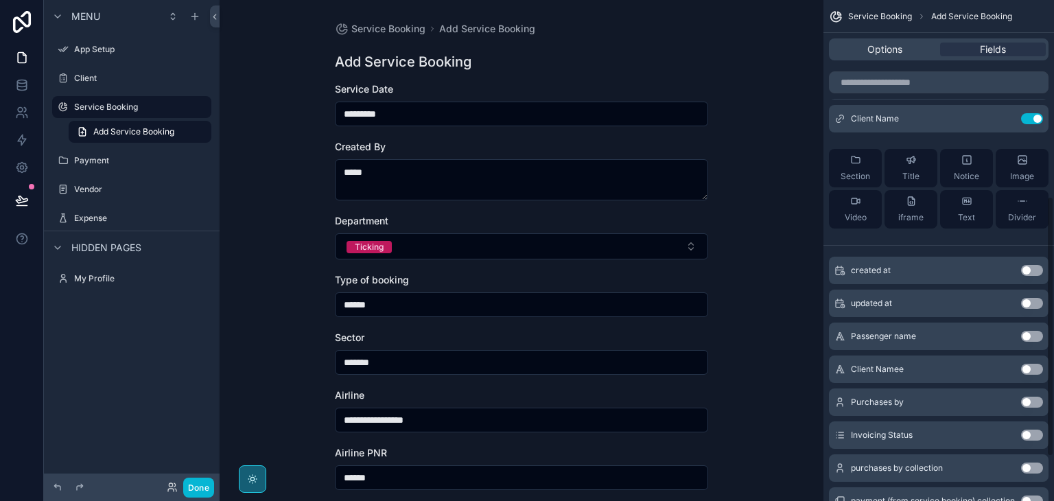
scroll to position [464, 0]
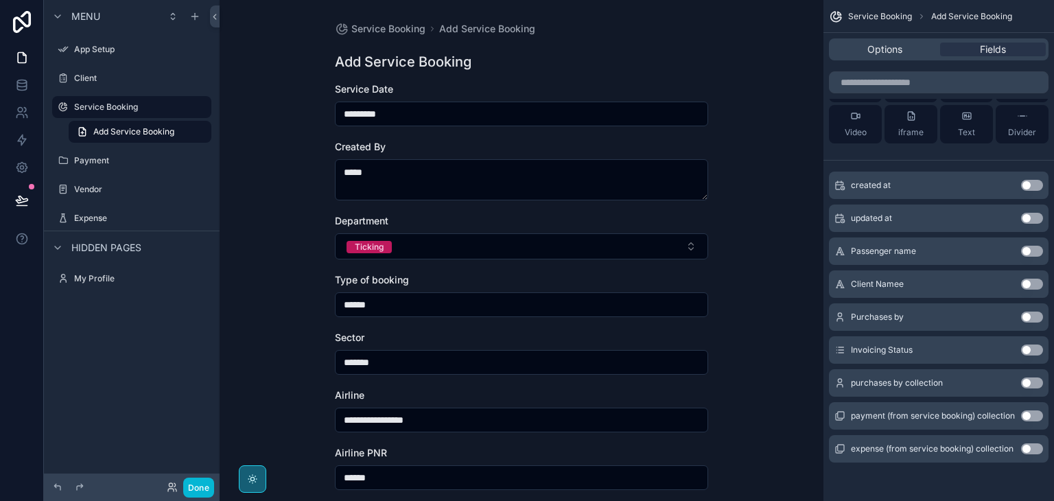
click at [1041, 351] on button "Use setting" at bounding box center [1032, 349] width 22 height 11
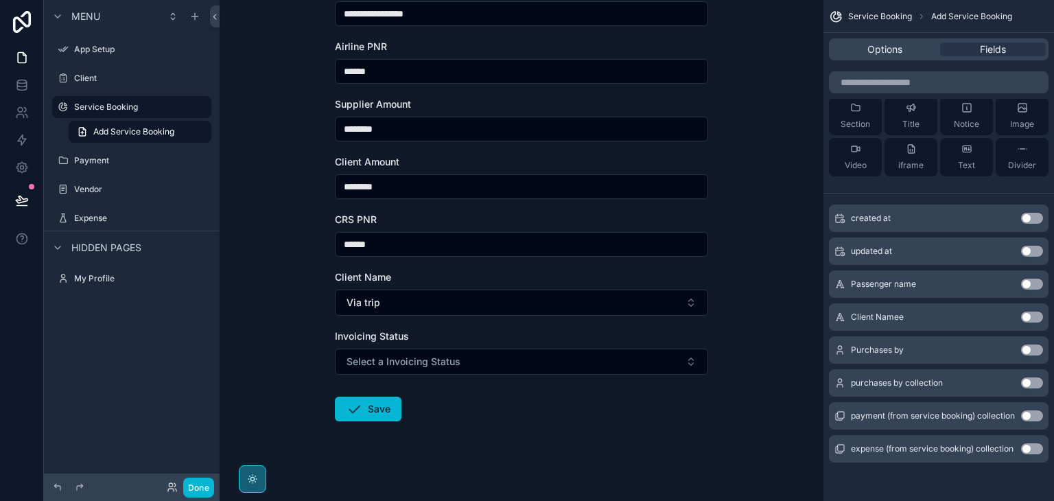
scroll to position [414, 0]
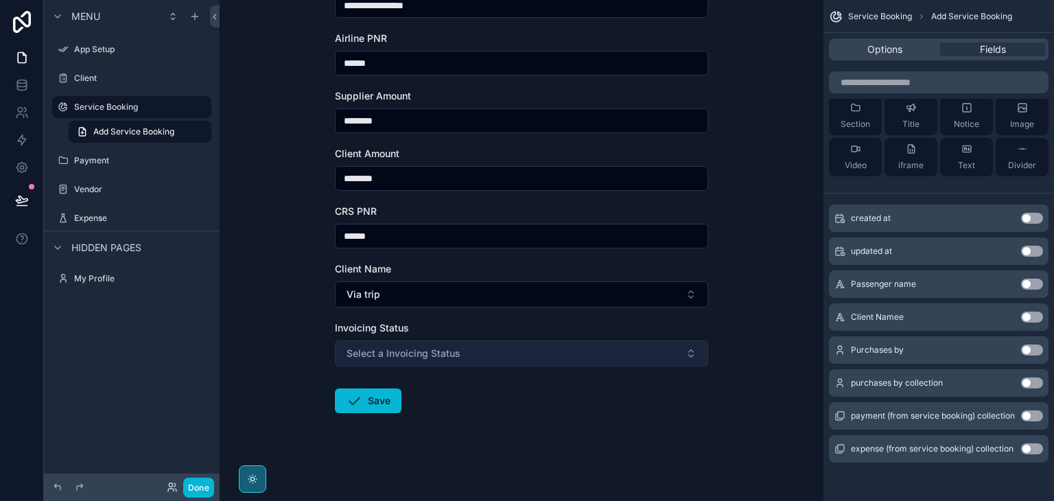
click at [519, 365] on button "Select a Invoicing Status" at bounding box center [521, 353] width 373 height 26
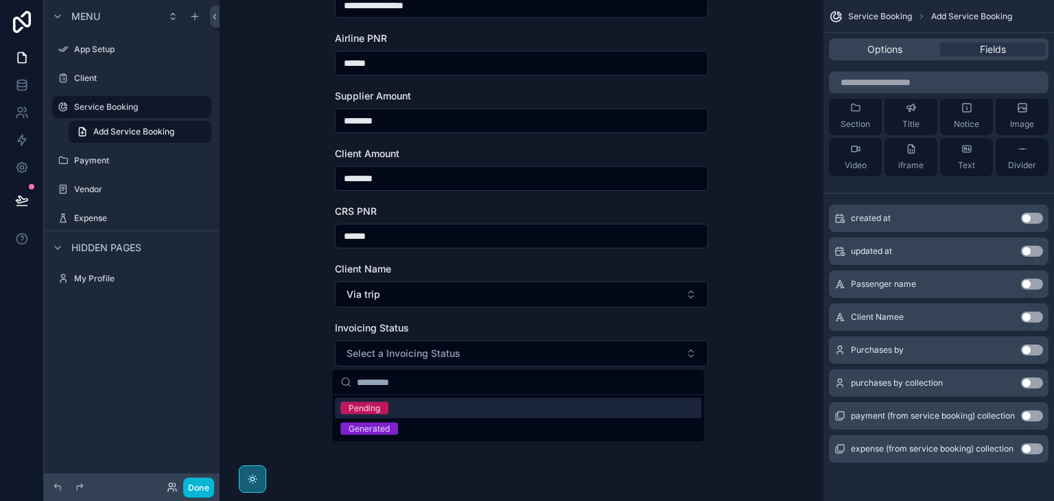
click at [453, 412] on div "Pending" at bounding box center [518, 408] width 366 height 21
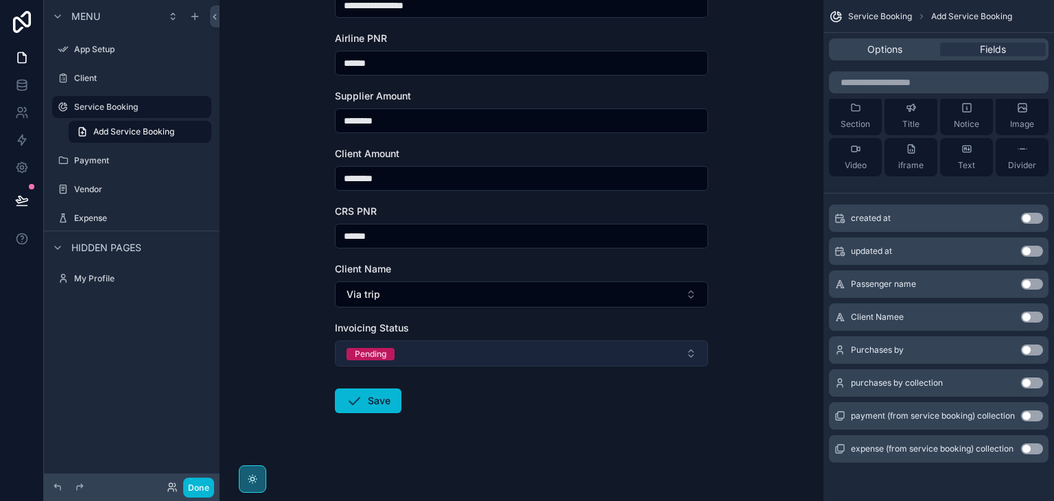
click at [490, 359] on button "Pending" at bounding box center [521, 353] width 373 height 26
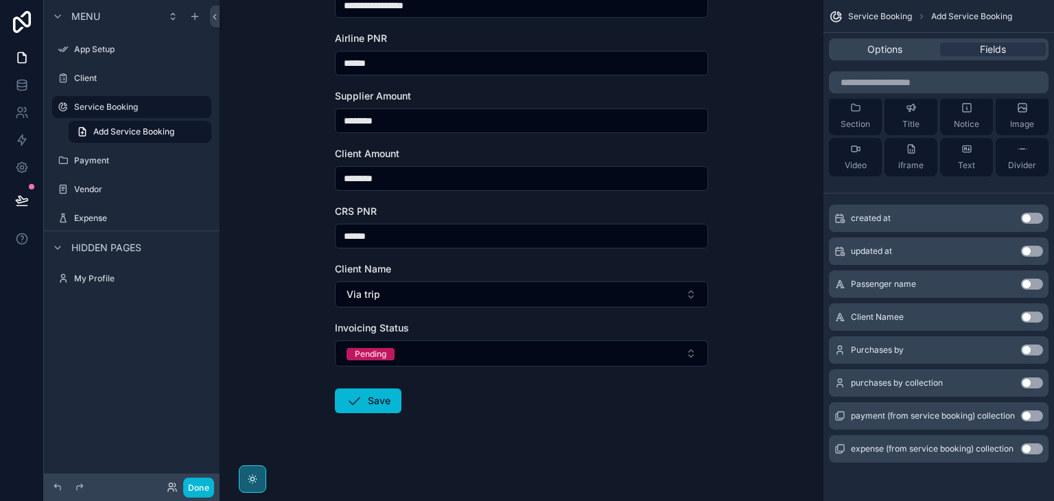
click at [295, 366] on div "**********" at bounding box center [522, 250] width 604 height 501
click at [1031, 345] on button "Use setting" at bounding box center [1032, 349] width 22 height 11
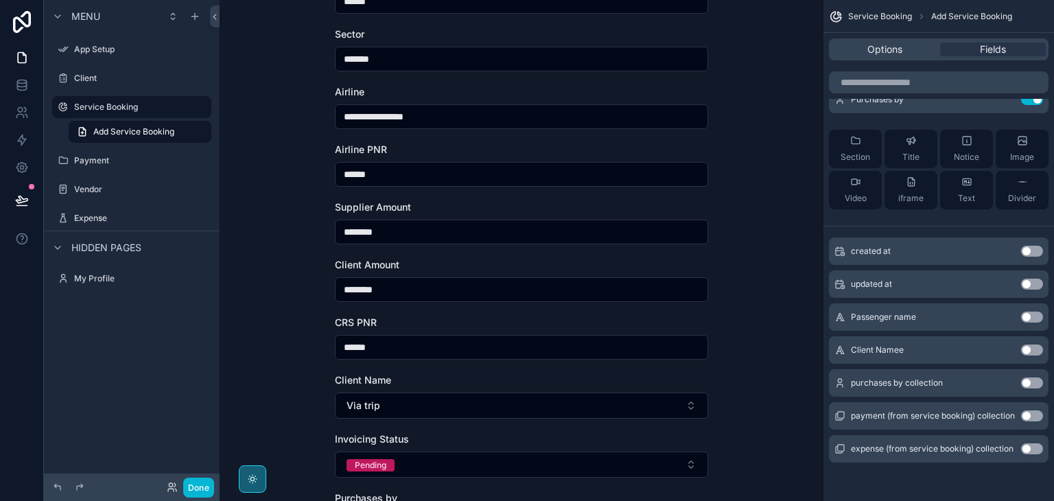
scroll to position [470, 0]
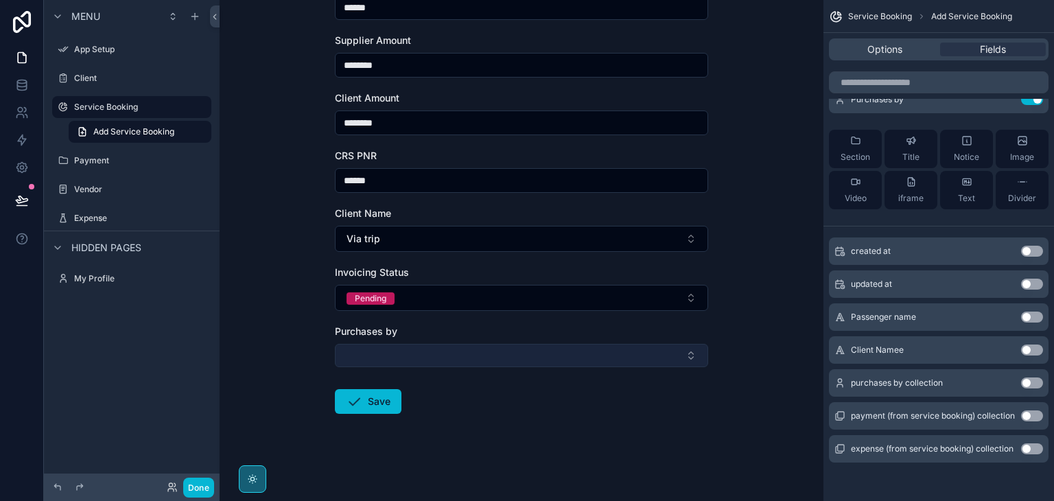
click at [585, 352] on button "Select Button" at bounding box center [521, 355] width 373 height 23
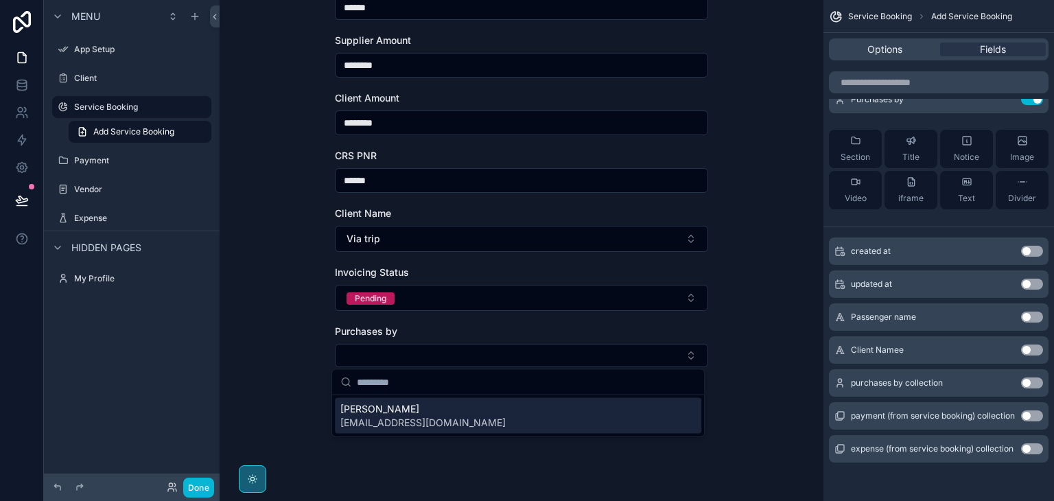
click at [532, 400] on div "[PERSON_NAME] [EMAIL_ADDRESS][DOMAIN_NAME]" at bounding box center [518, 416] width 366 height 36
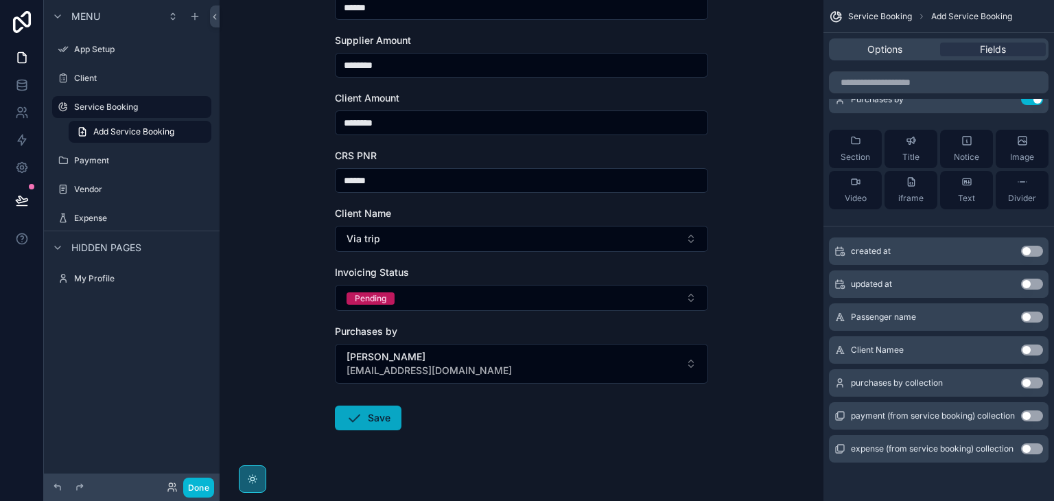
click at [365, 421] on button "Save" at bounding box center [368, 417] width 67 height 25
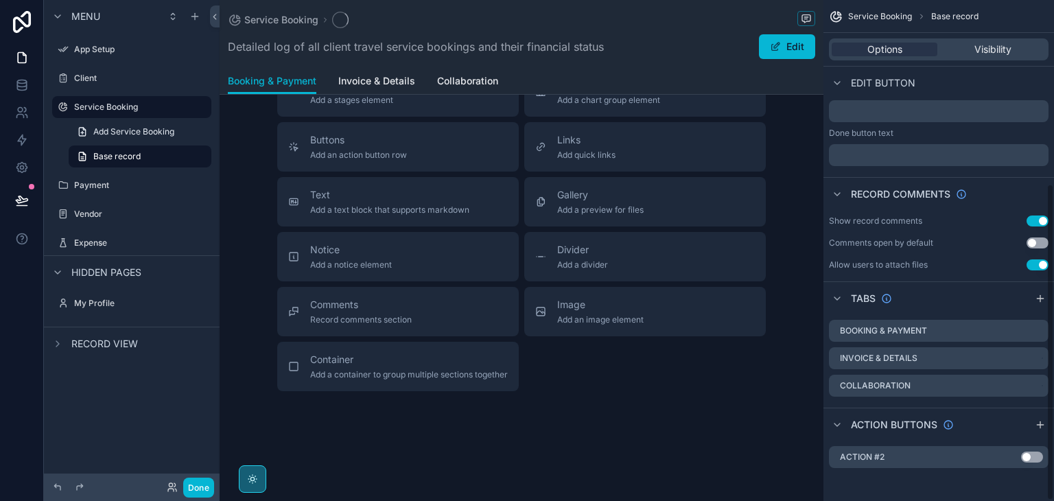
scroll to position [291, 0]
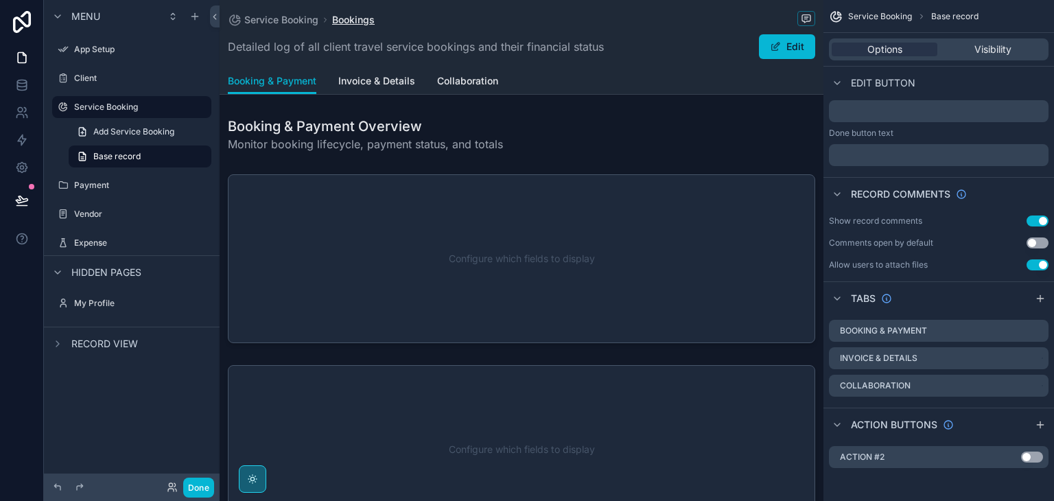
click at [346, 25] on span "Bookings" at bounding box center [353, 20] width 43 height 14
